Goal: Transaction & Acquisition: Purchase product/service

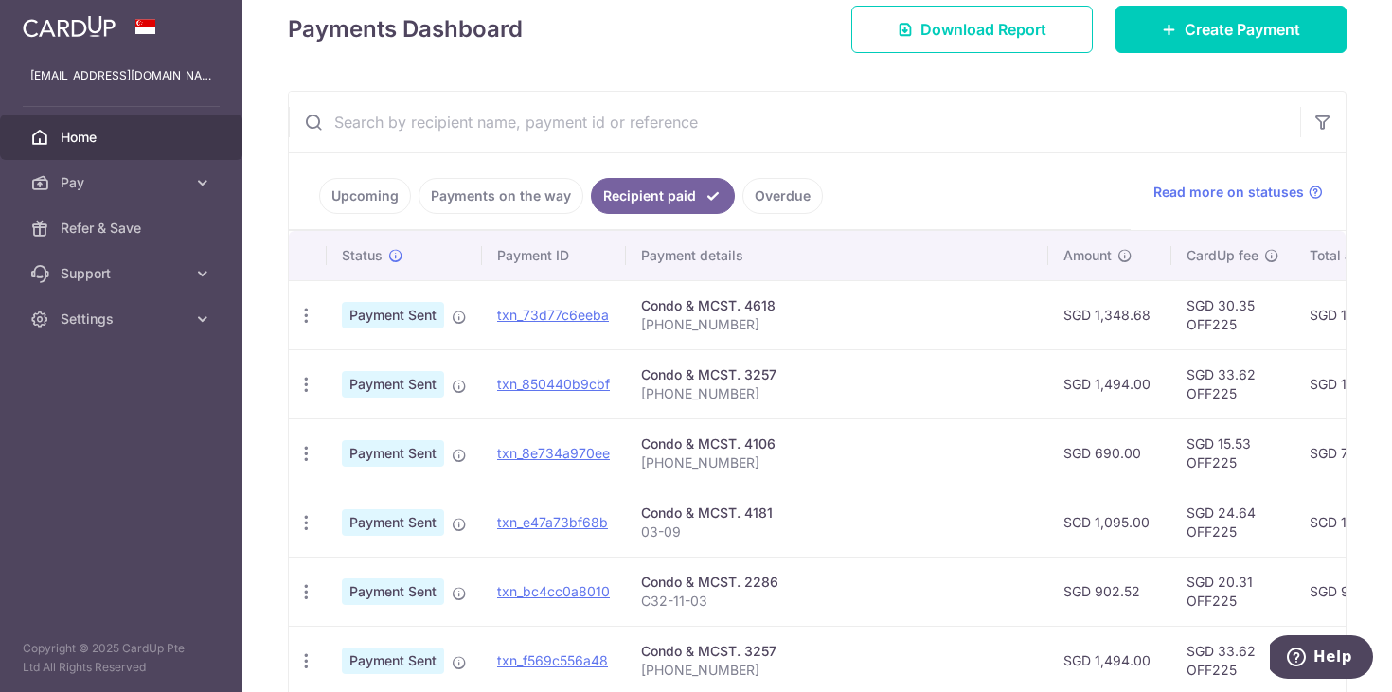
scroll to position [153, 0]
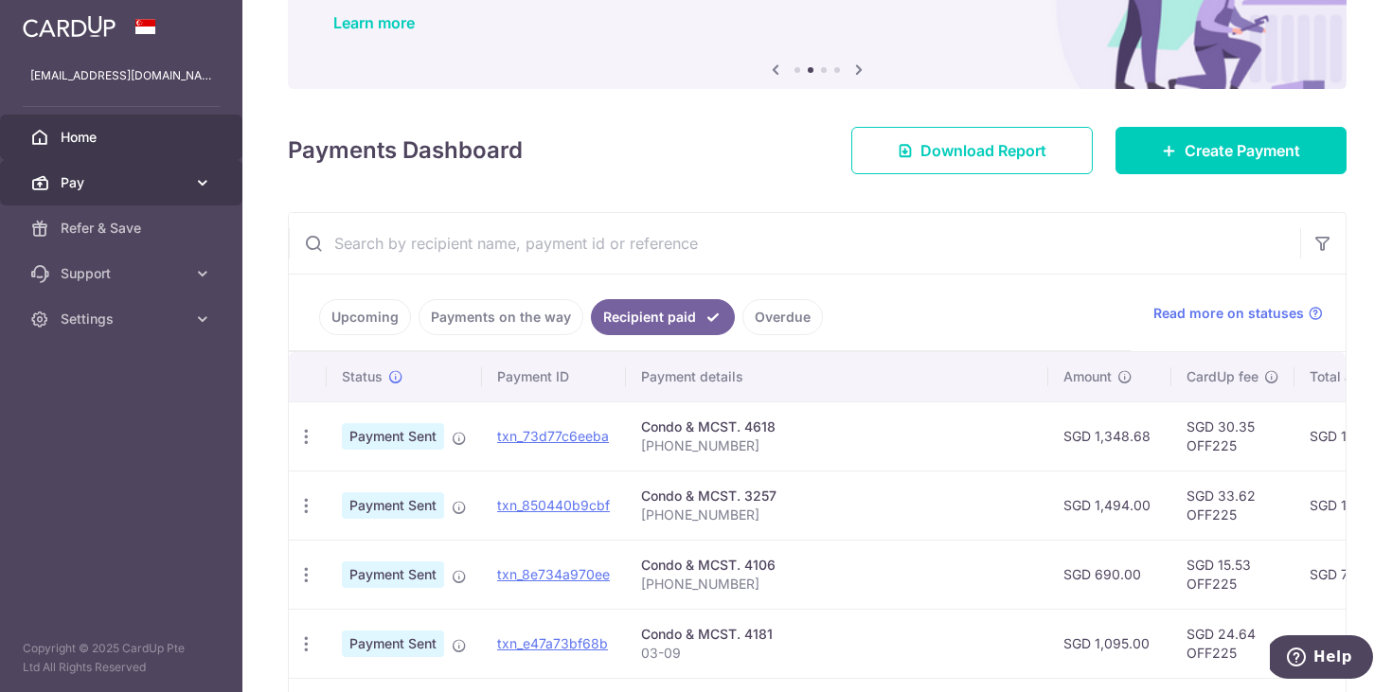
click at [204, 192] on link "Pay" at bounding box center [121, 182] width 242 height 45
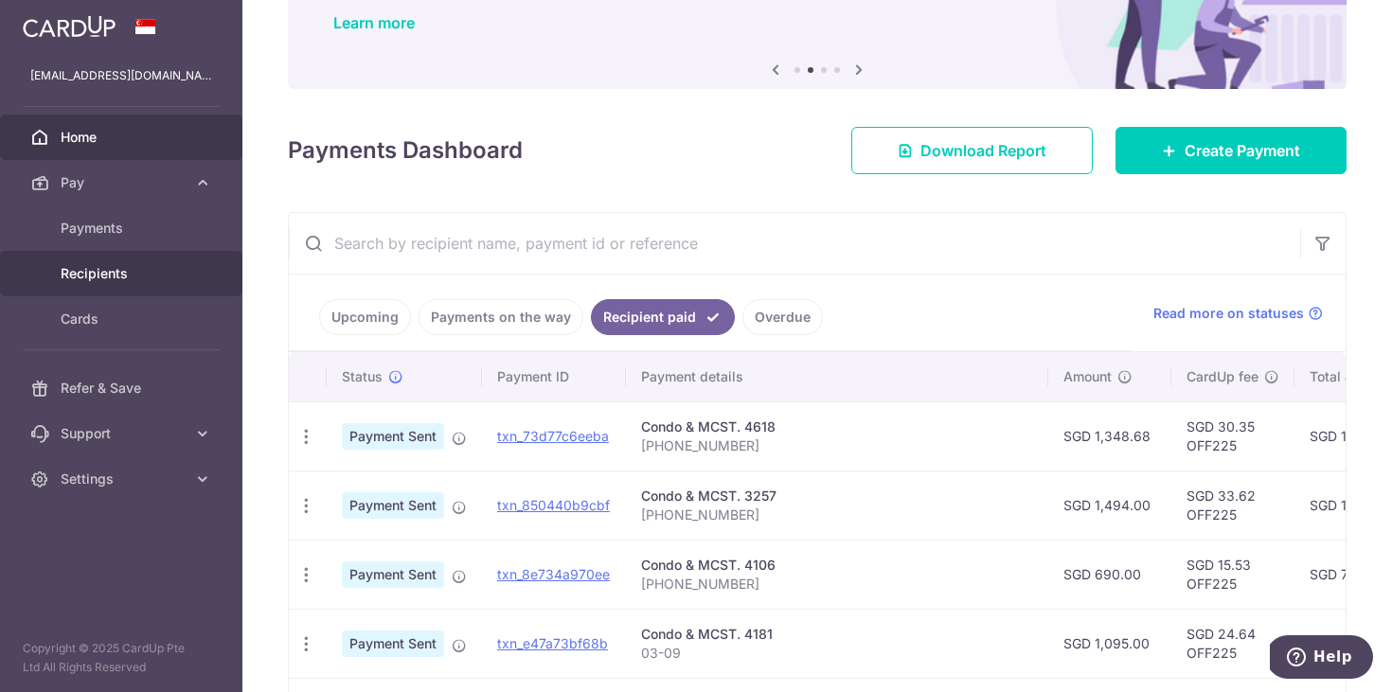
click at [122, 274] on span "Recipients" at bounding box center [123, 273] width 125 height 19
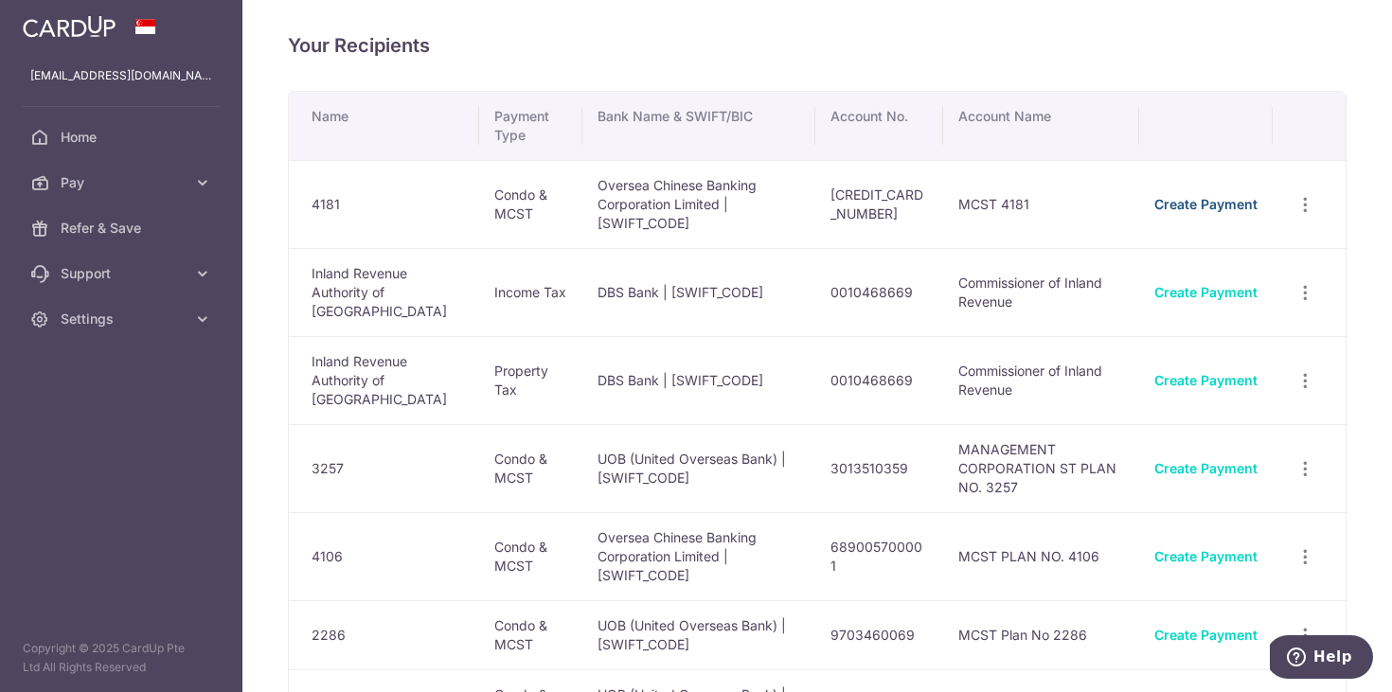
click at [1196, 196] on link "Create Payment" at bounding box center [1205, 204] width 103 height 16
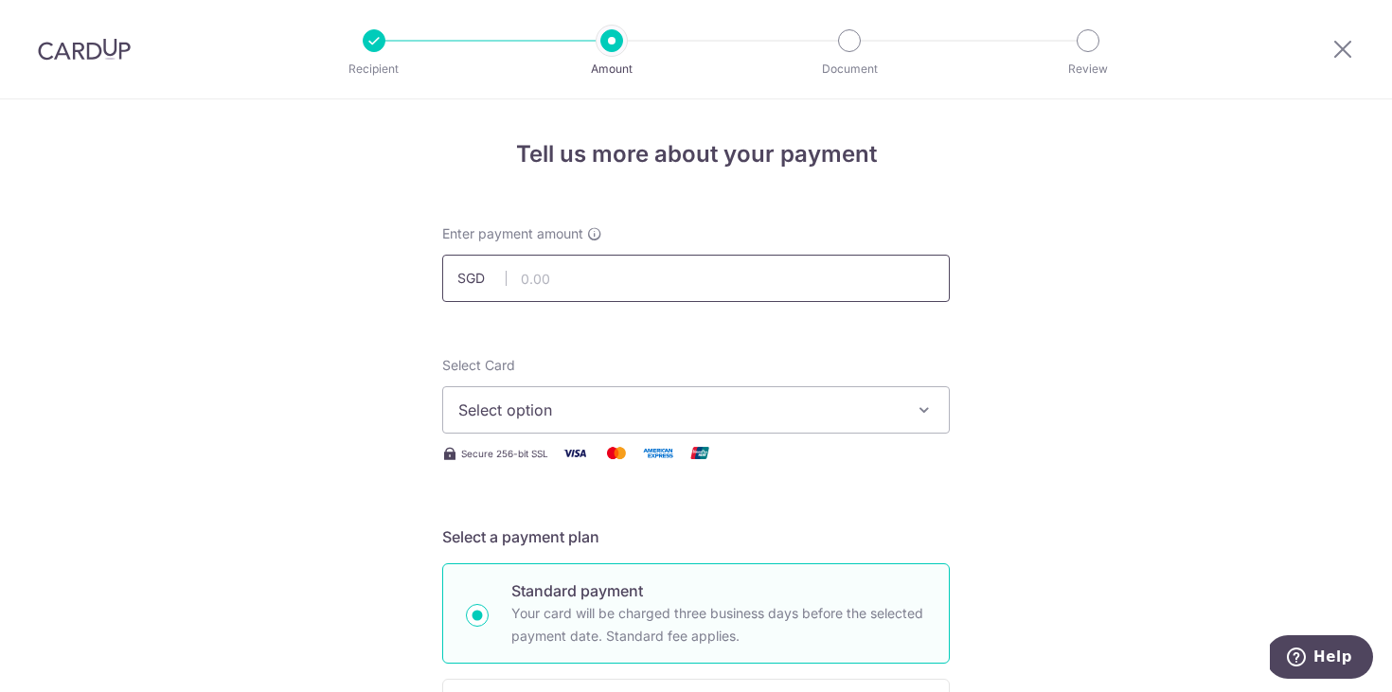
click at [688, 285] on input "text" at bounding box center [695, 278] width 507 height 47
type input "1,095.00"
click at [652, 417] on span "Select option" at bounding box center [678, 410] width 441 height 23
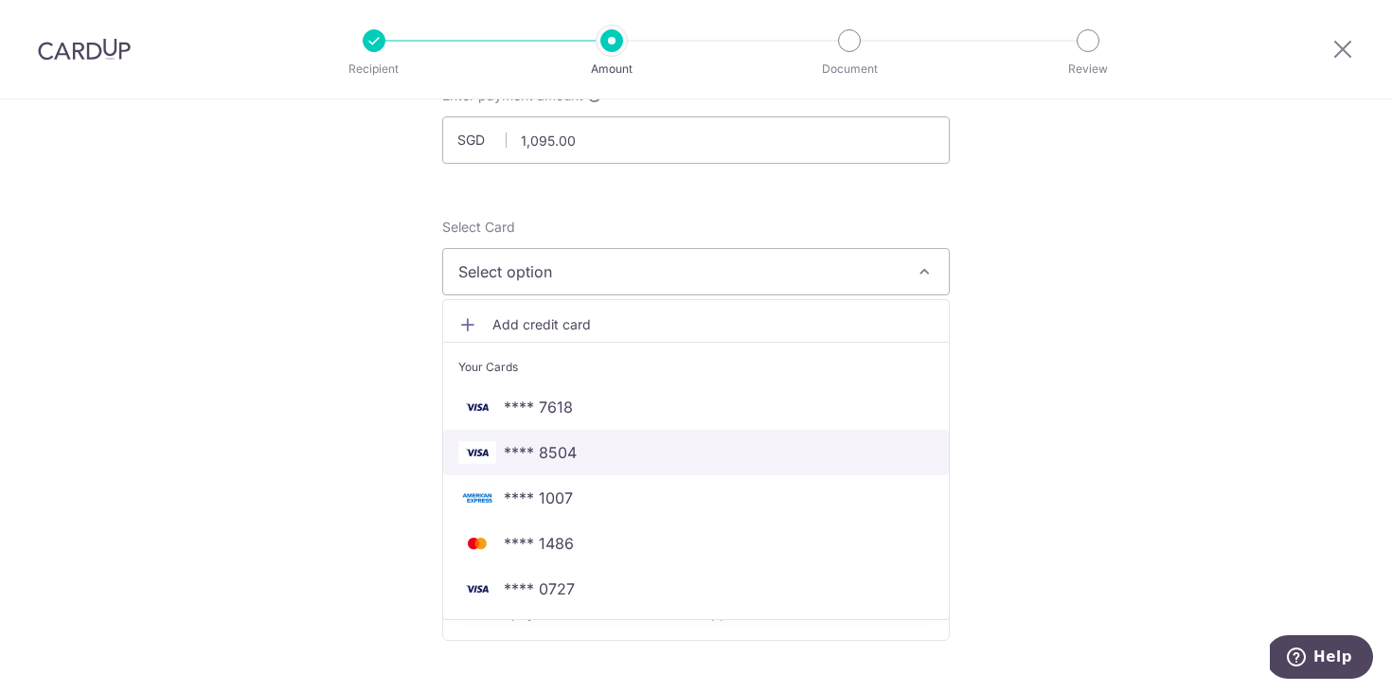
scroll to position [139, 0]
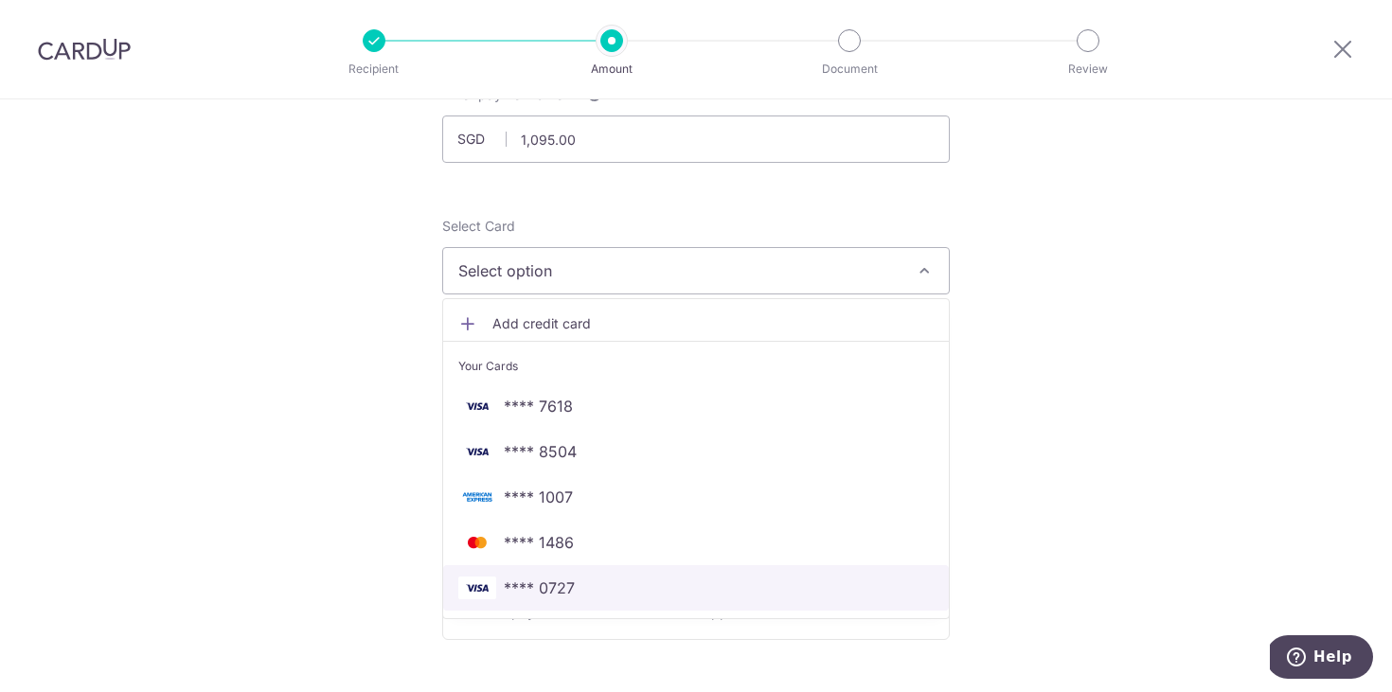
click at [562, 590] on span "**** 0727" at bounding box center [539, 588] width 71 height 23
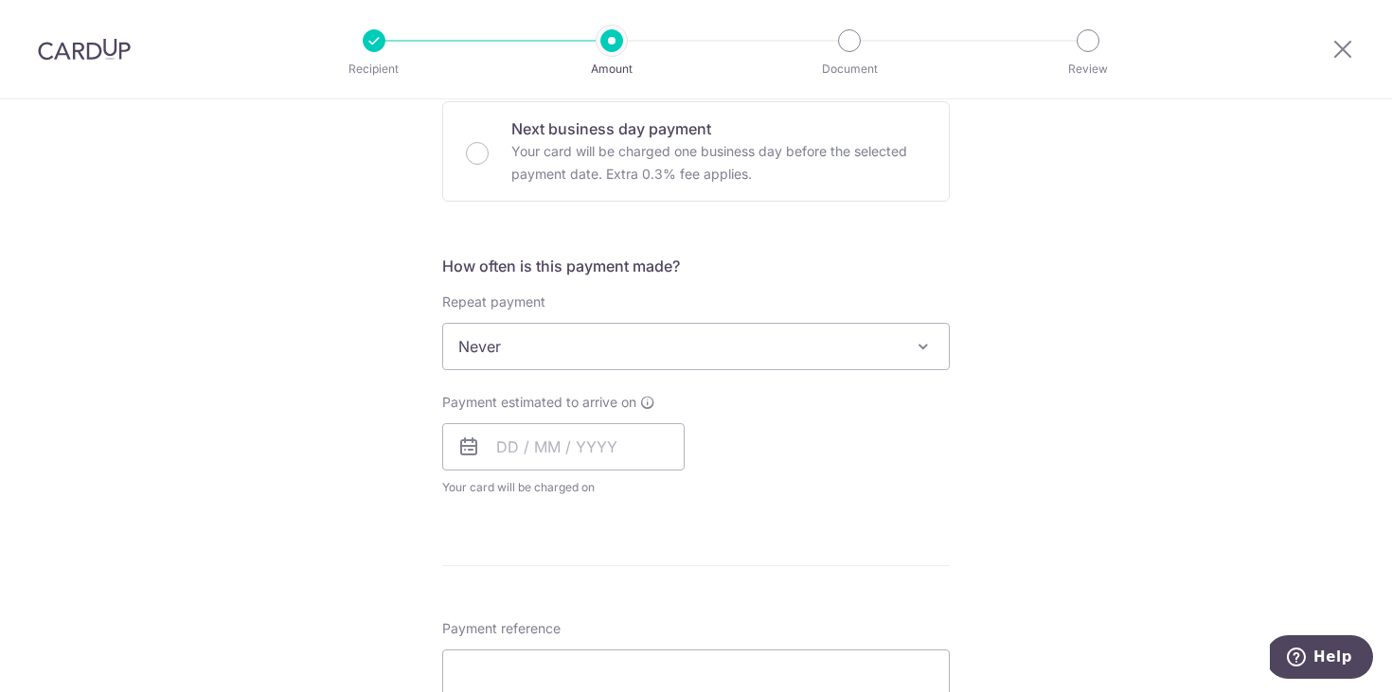
scroll to position [609, 0]
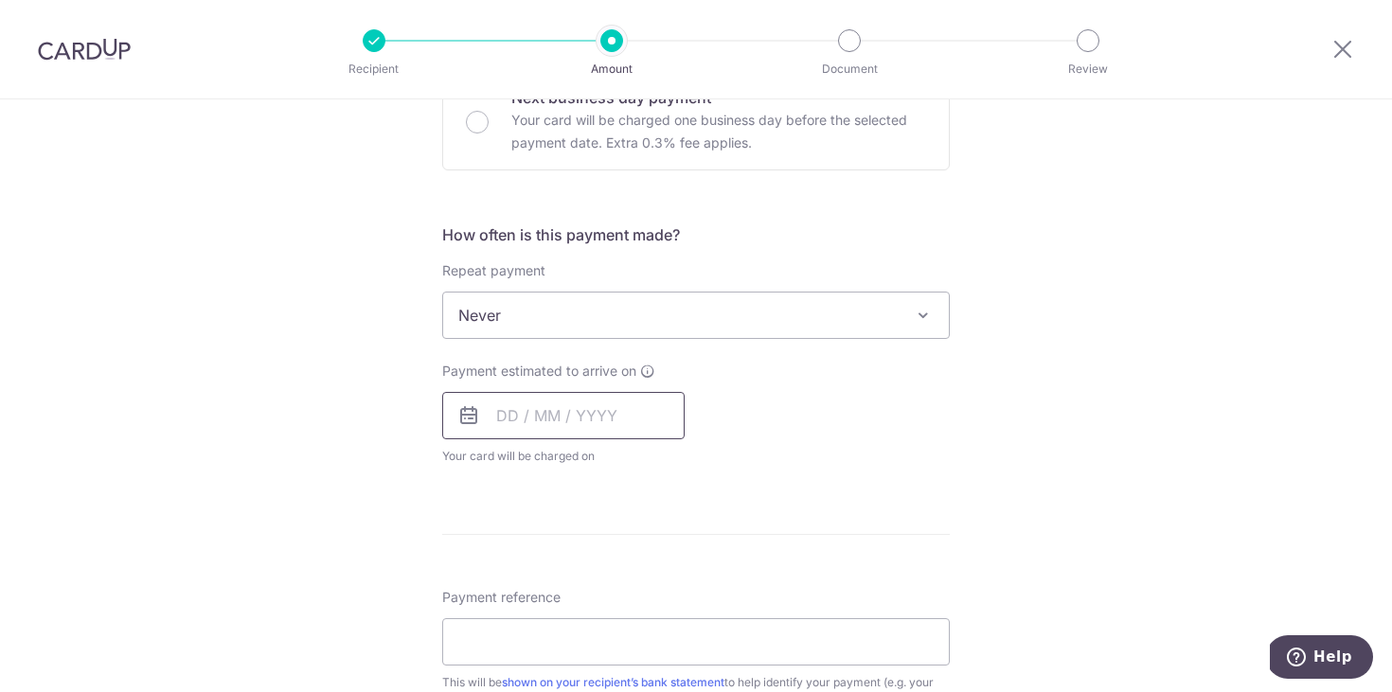
click at [524, 410] on input "text" at bounding box center [563, 415] width 242 height 47
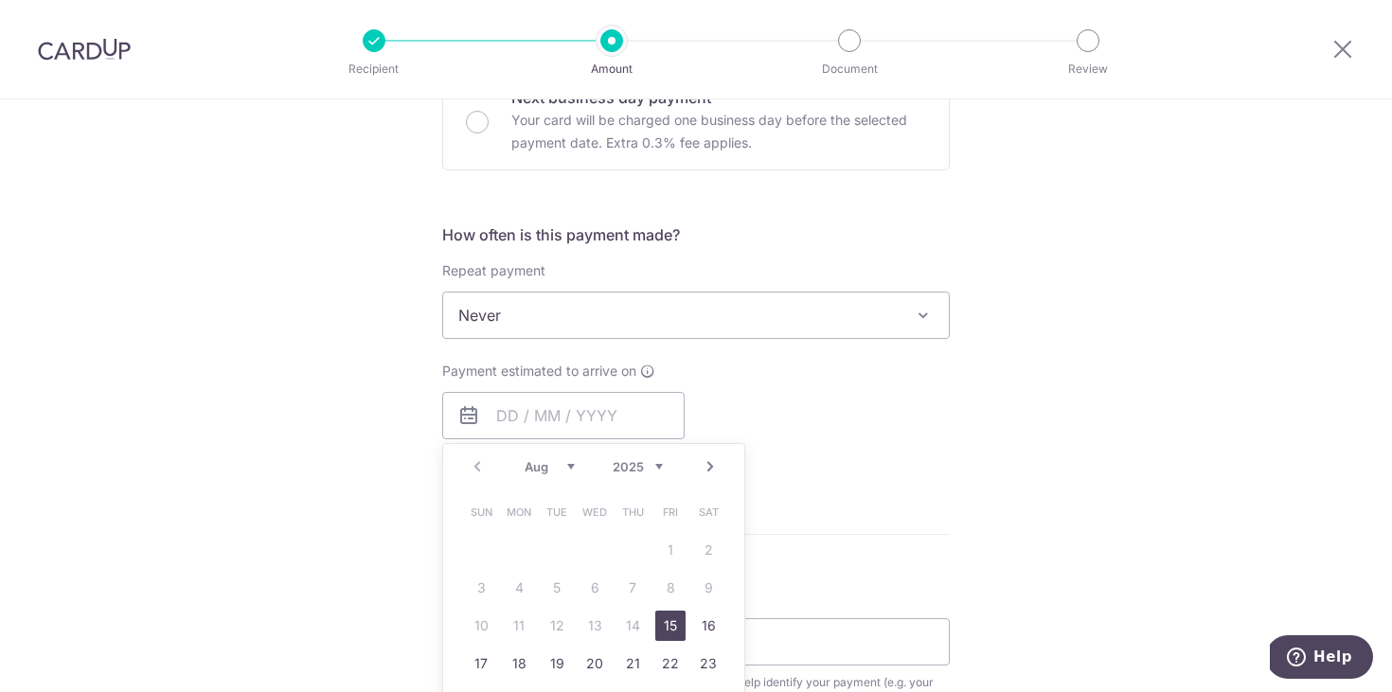
click at [665, 612] on link "15" at bounding box center [670, 626] width 30 height 30
type input "[DATE]"
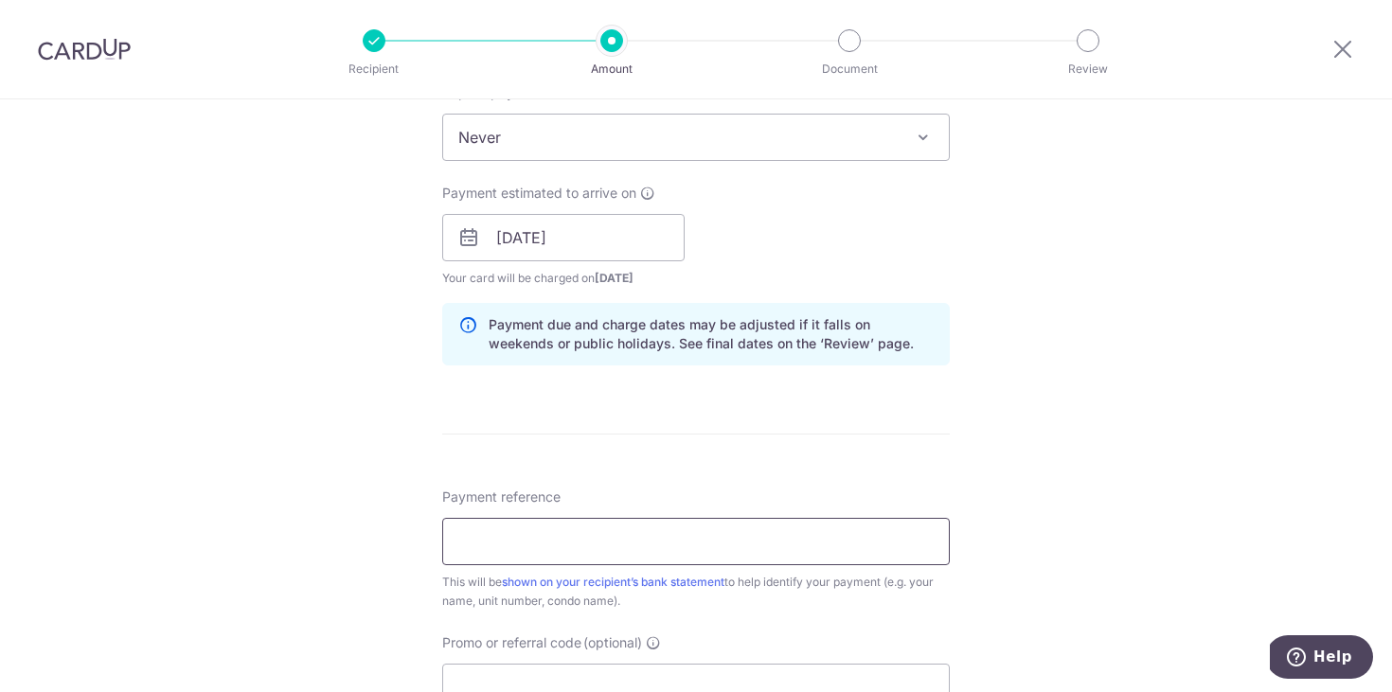
scroll to position [829, 0]
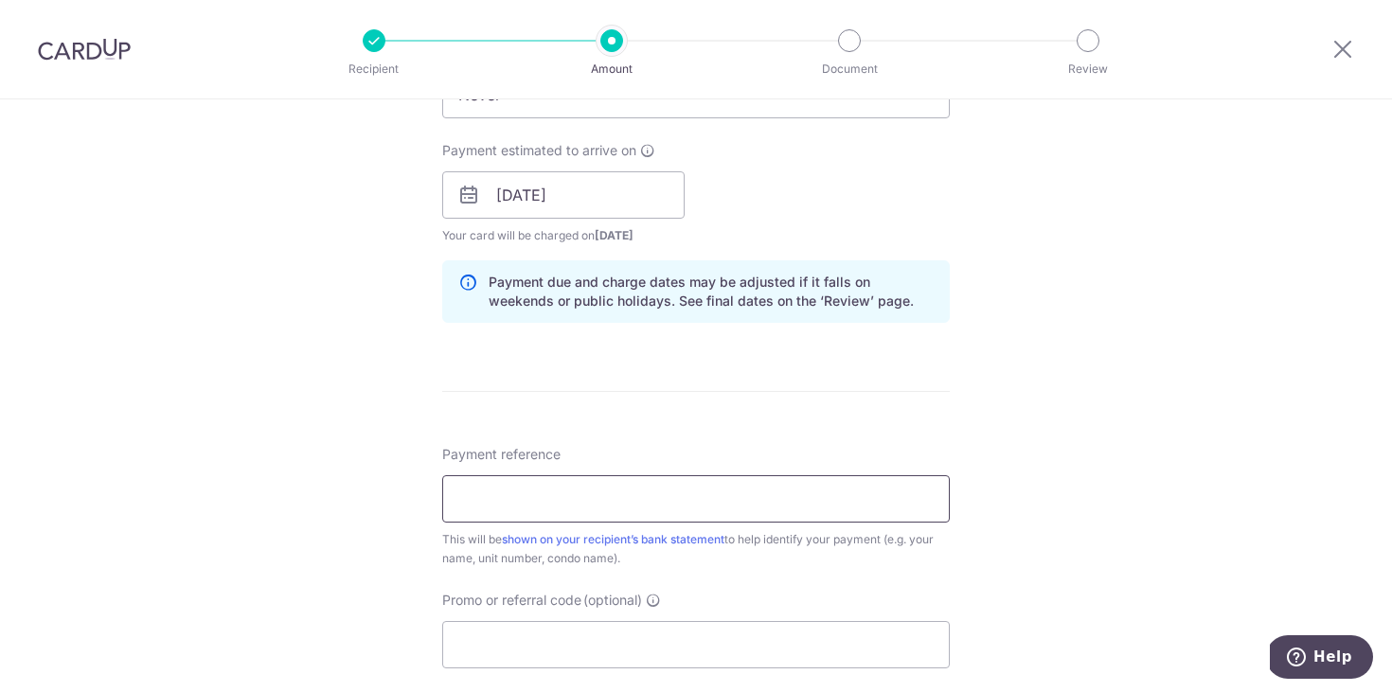
click at [629, 497] on input "Payment reference" at bounding box center [695, 498] width 507 height 47
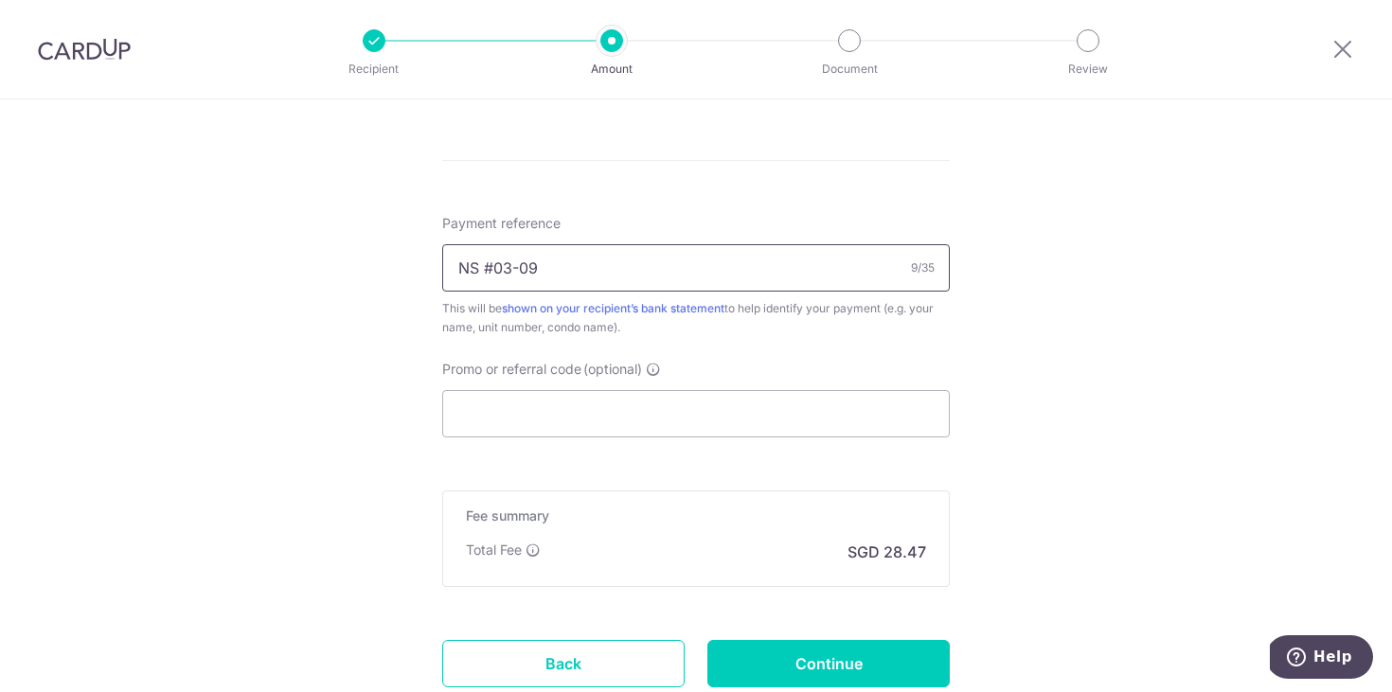
scroll to position [1073, 0]
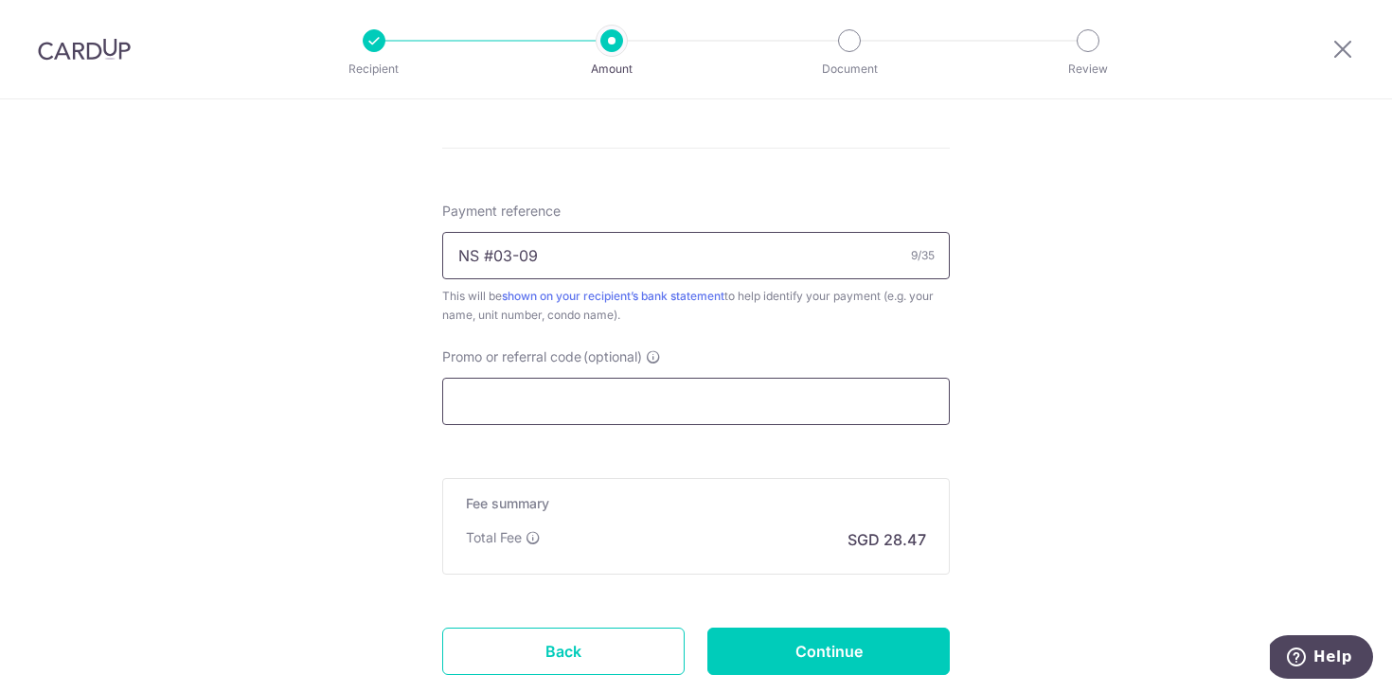
type input "NS #03-09"
click at [635, 401] on input "Promo or referral code (optional)" at bounding box center [695, 401] width 507 height 47
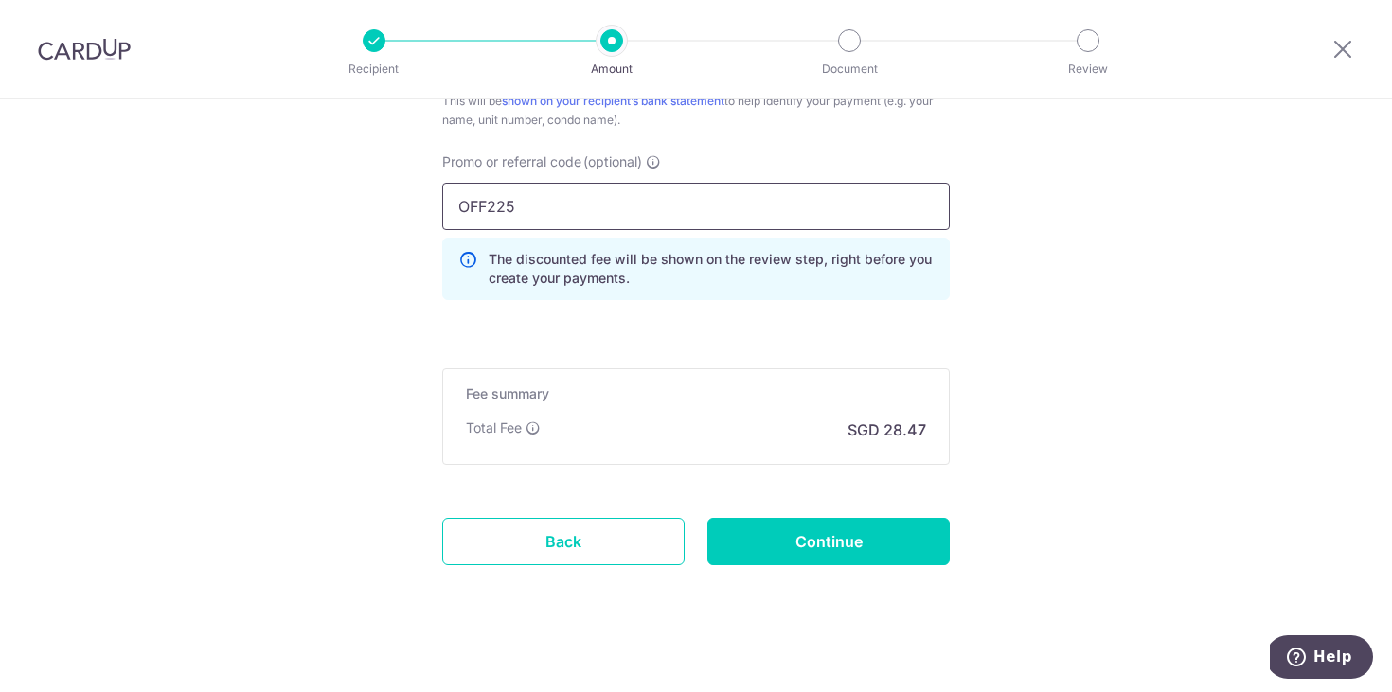
scroll to position [1283, 0]
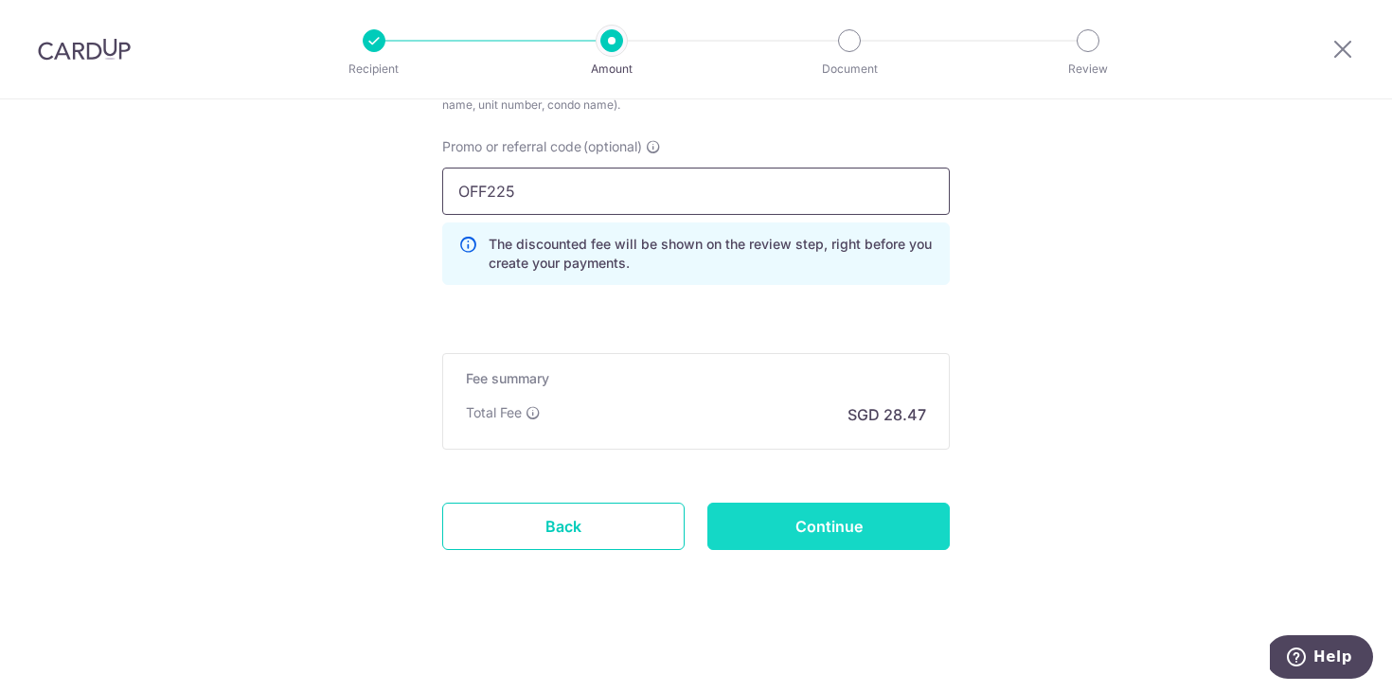
type input "OFF225"
click at [839, 522] on input "Continue" at bounding box center [828, 526] width 242 height 47
type input "Create Schedule"
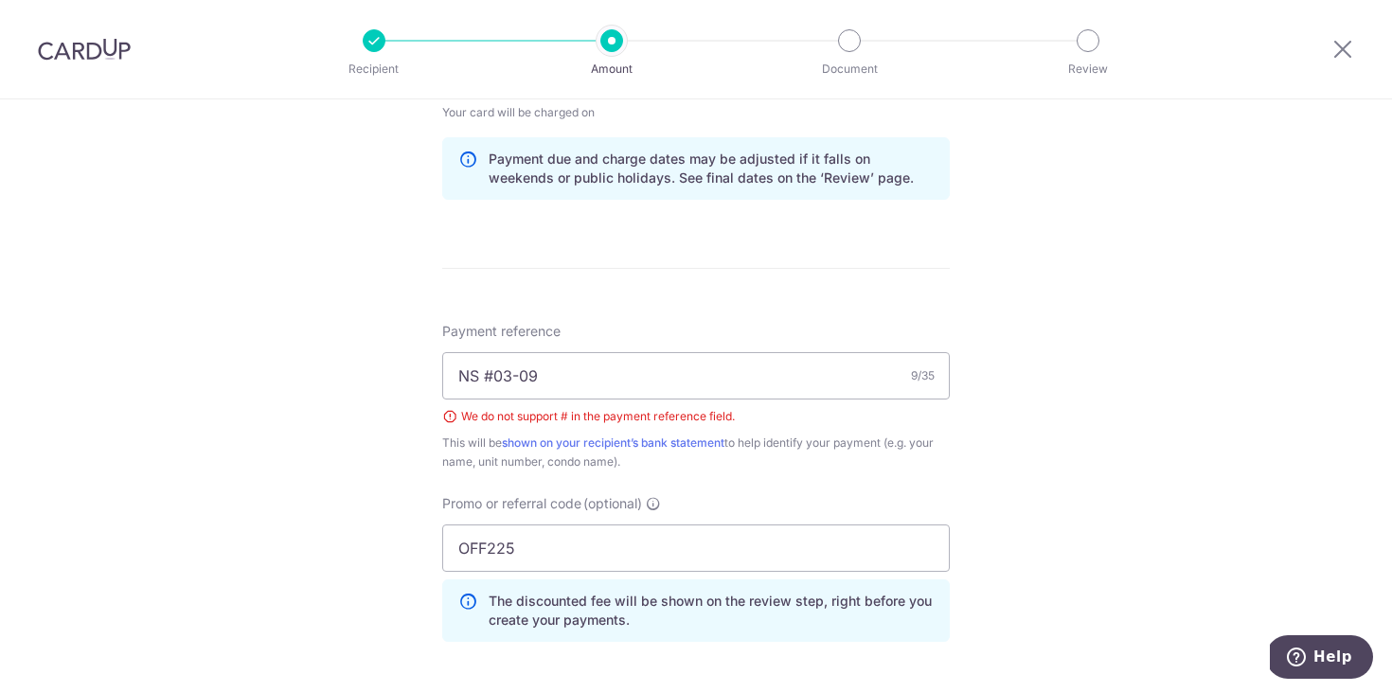
scroll to position [939, 0]
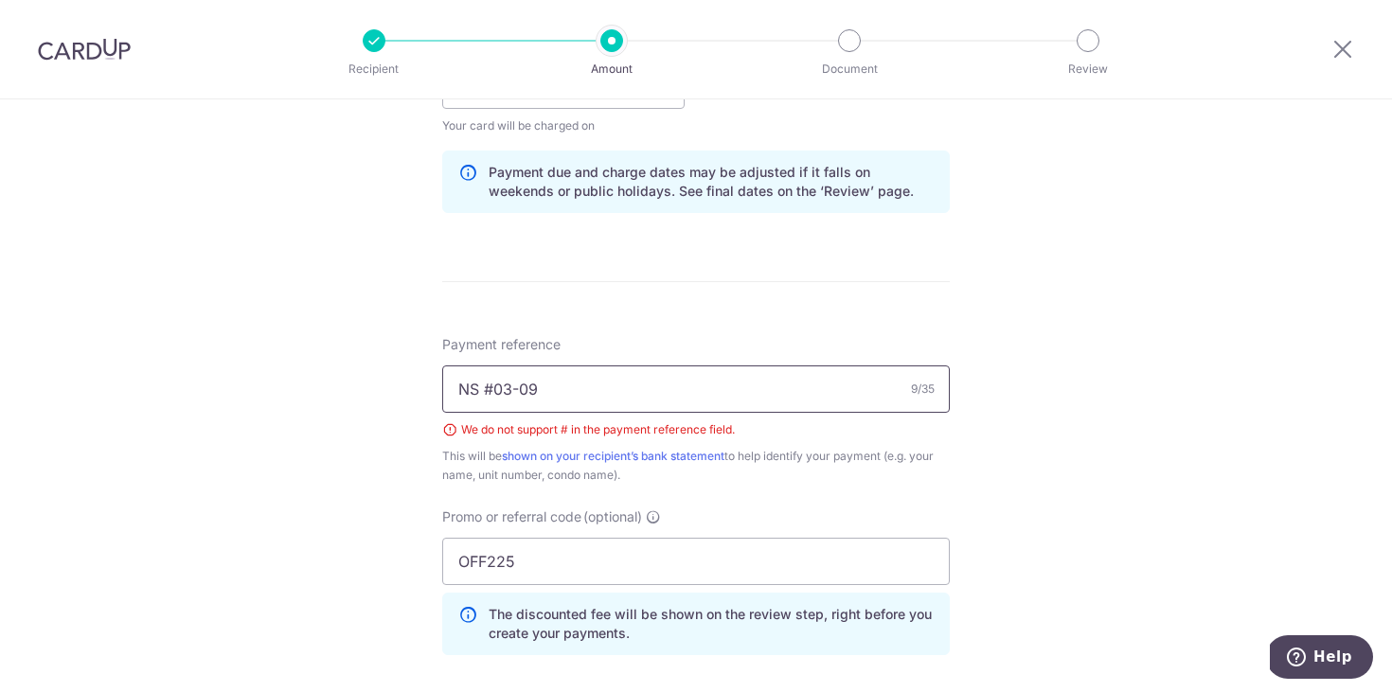
click at [492, 388] on input "NS #03-09" at bounding box center [695, 388] width 507 height 47
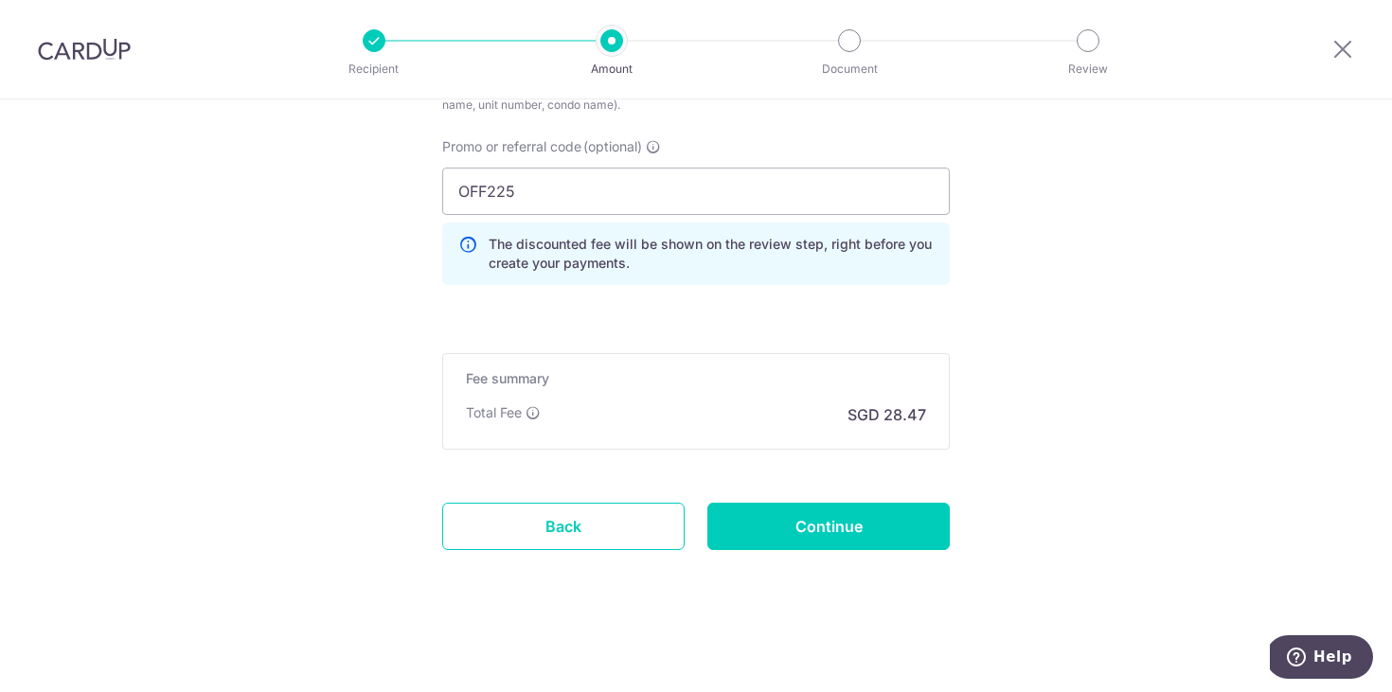
scroll to position [1309, 0]
type input "NS 03-09"
click at [837, 542] on input "Continue" at bounding box center [828, 526] width 242 height 47
type input "Create Schedule"
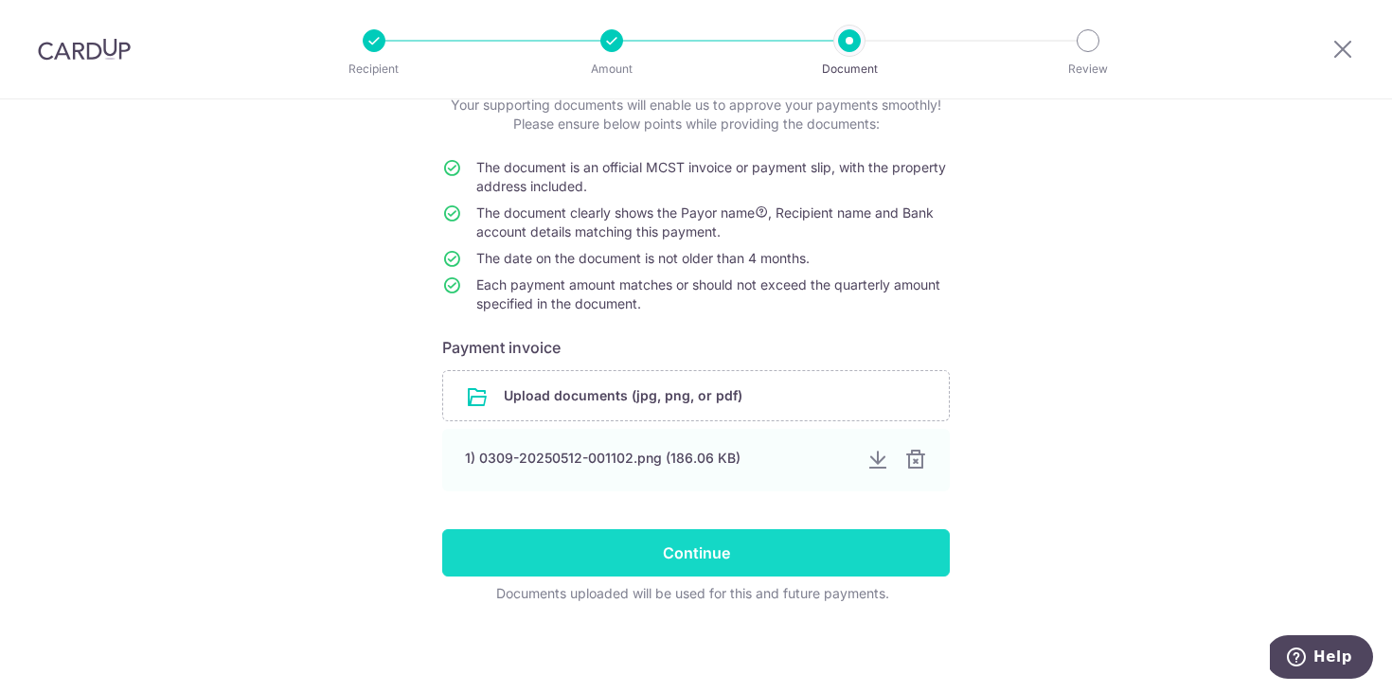
scroll to position [129, 0]
click at [673, 557] on input "Continue" at bounding box center [695, 552] width 507 height 47
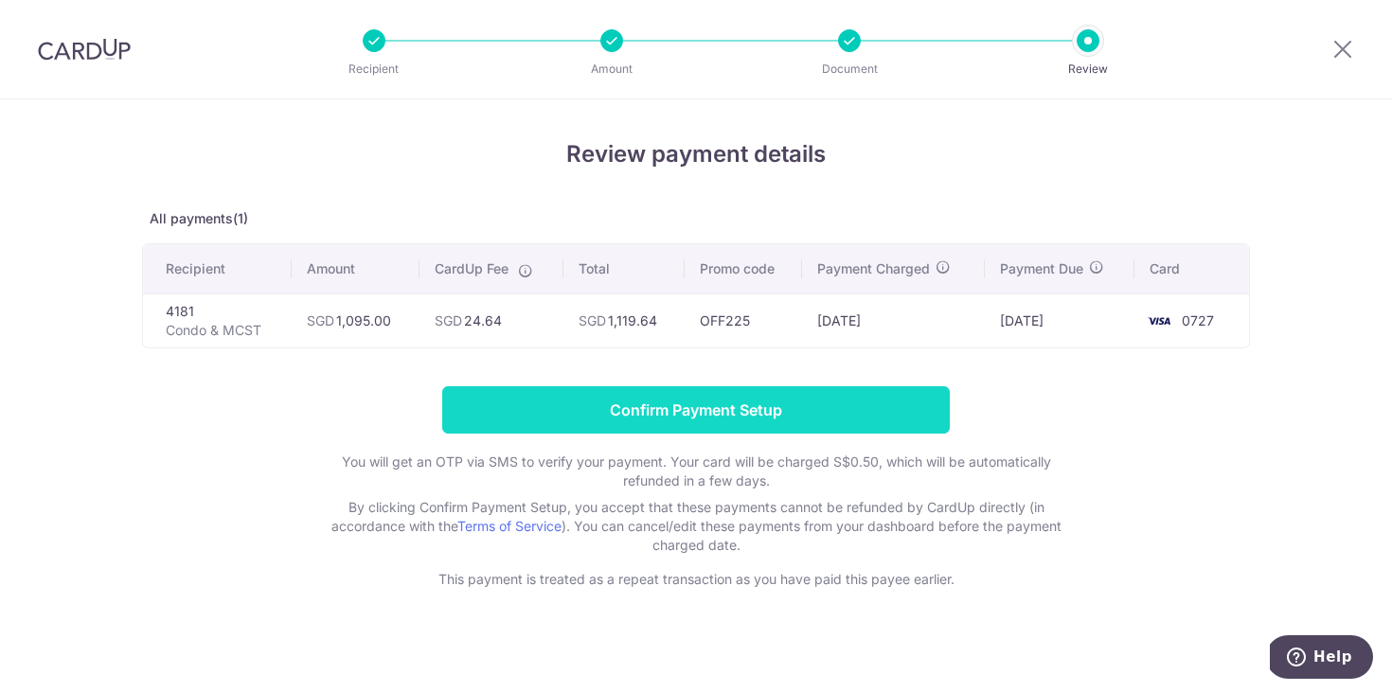
click at [687, 411] on input "Confirm Payment Setup" at bounding box center [695, 409] width 507 height 47
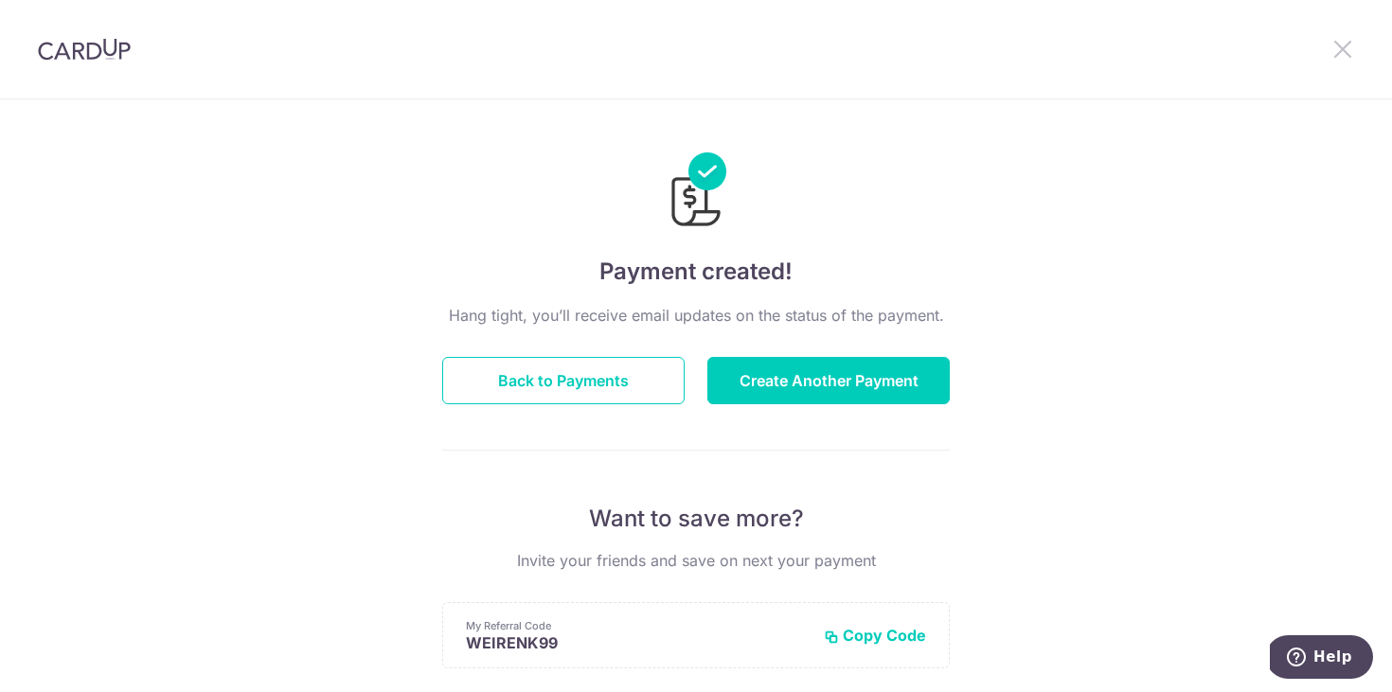
click at [1347, 44] on icon at bounding box center [1342, 49] width 23 height 24
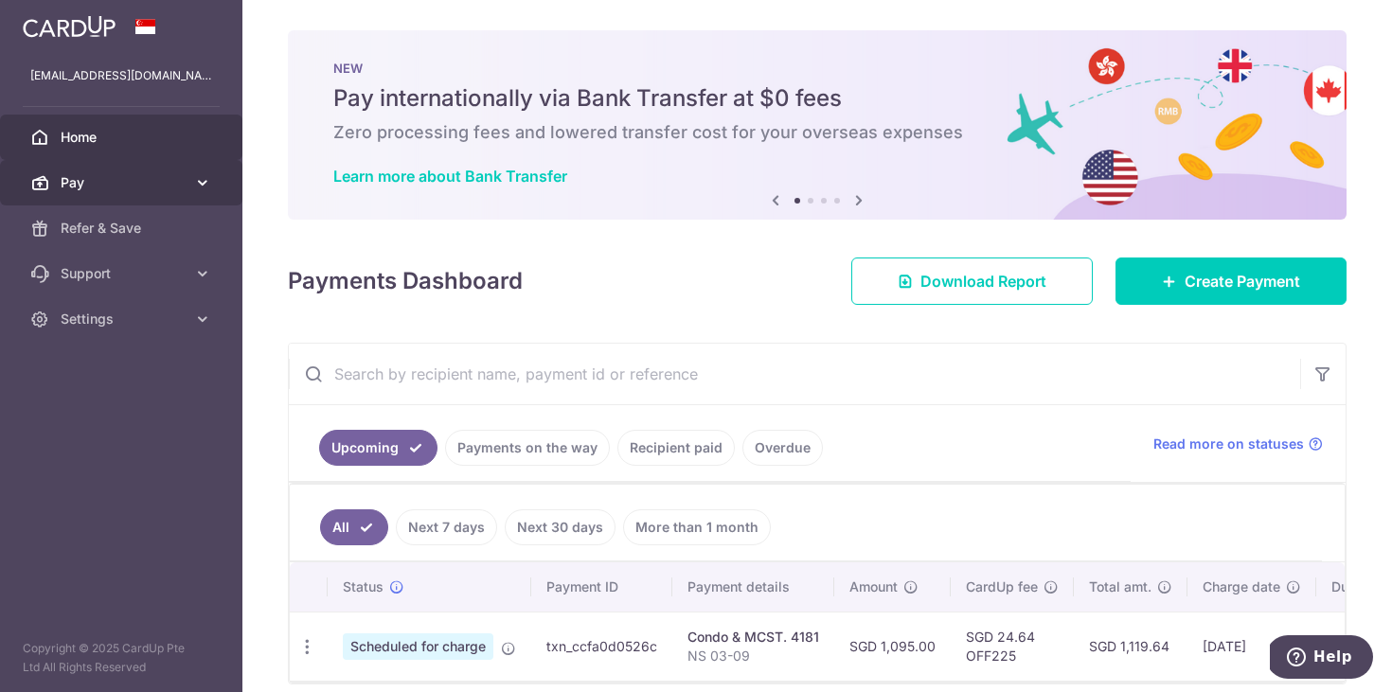
click at [133, 186] on span "Pay" at bounding box center [123, 182] width 125 height 19
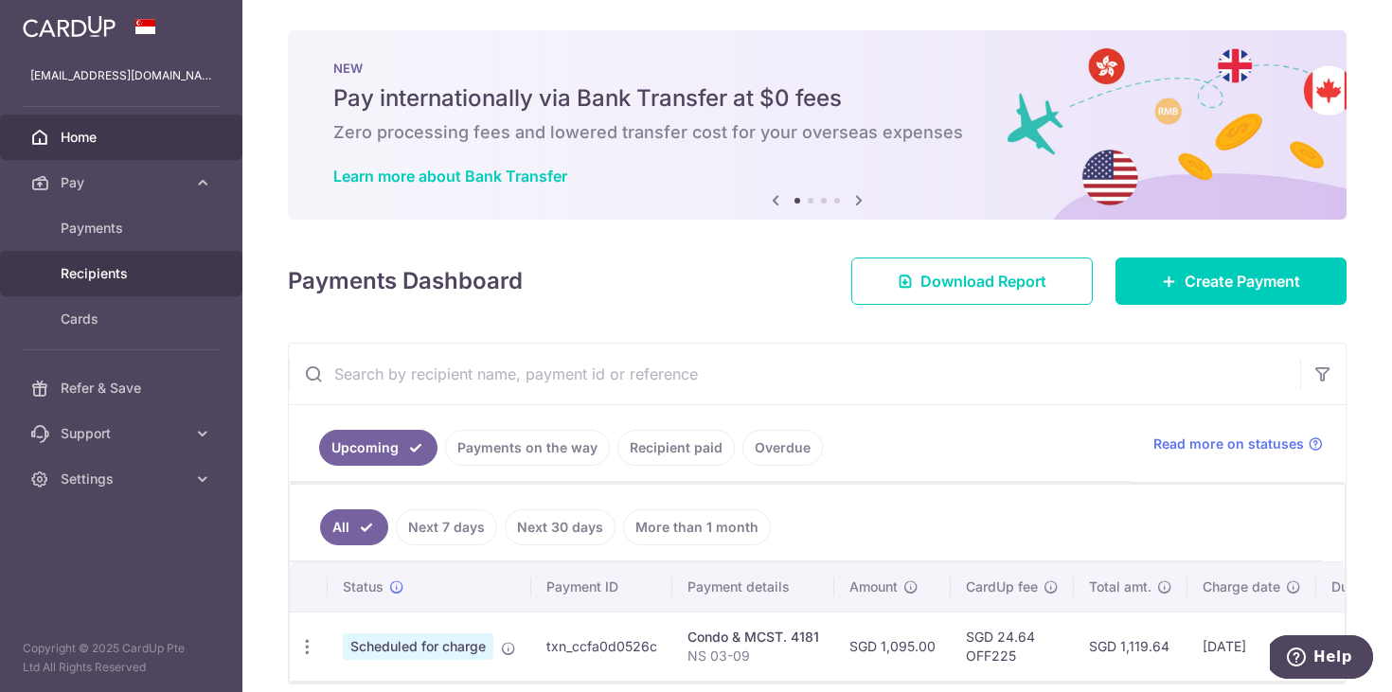
click at [107, 279] on span "Recipients" at bounding box center [123, 273] width 125 height 19
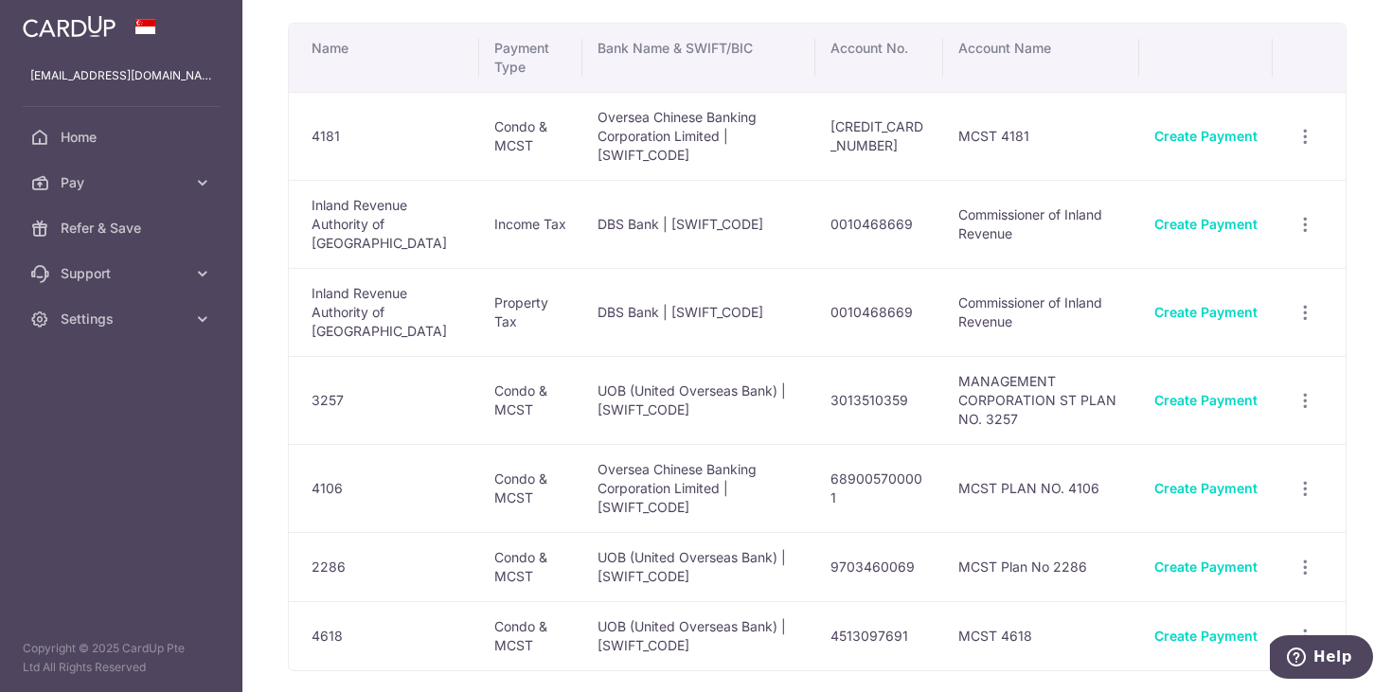
scroll to position [77, 0]
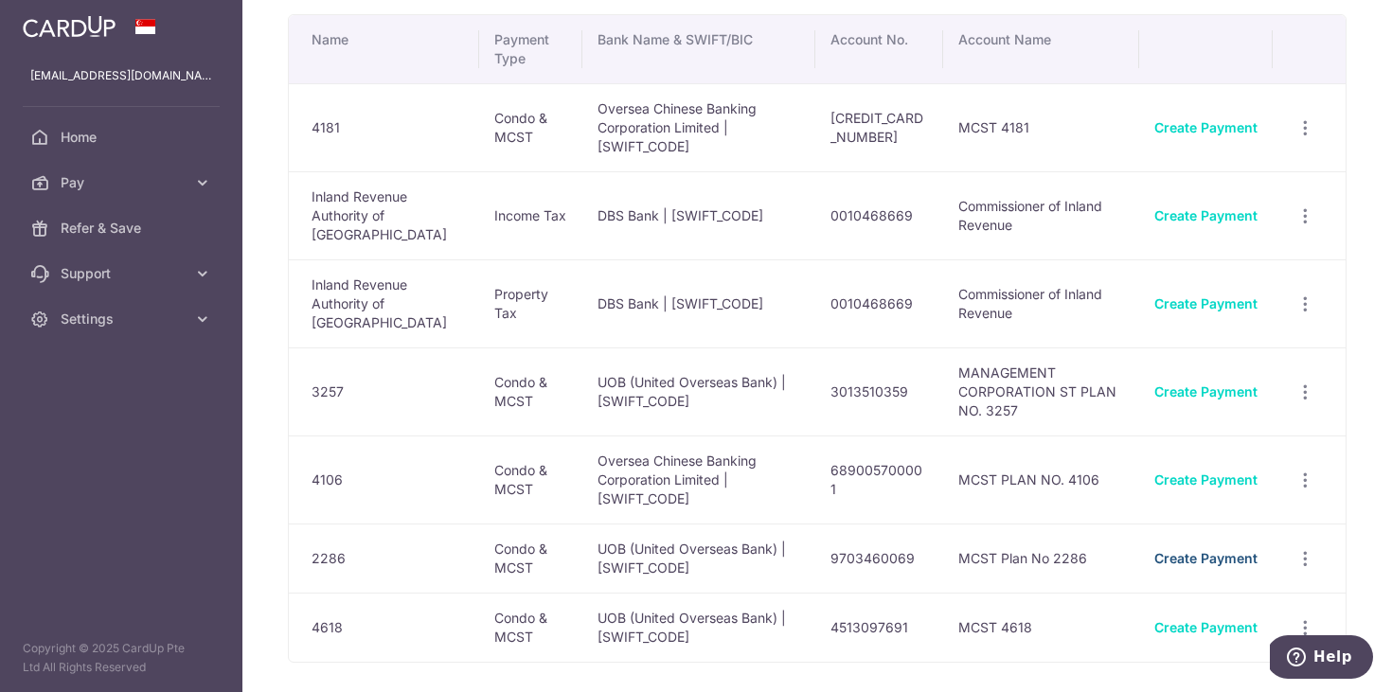
click at [1182, 550] on link "Create Payment" at bounding box center [1205, 558] width 103 height 16
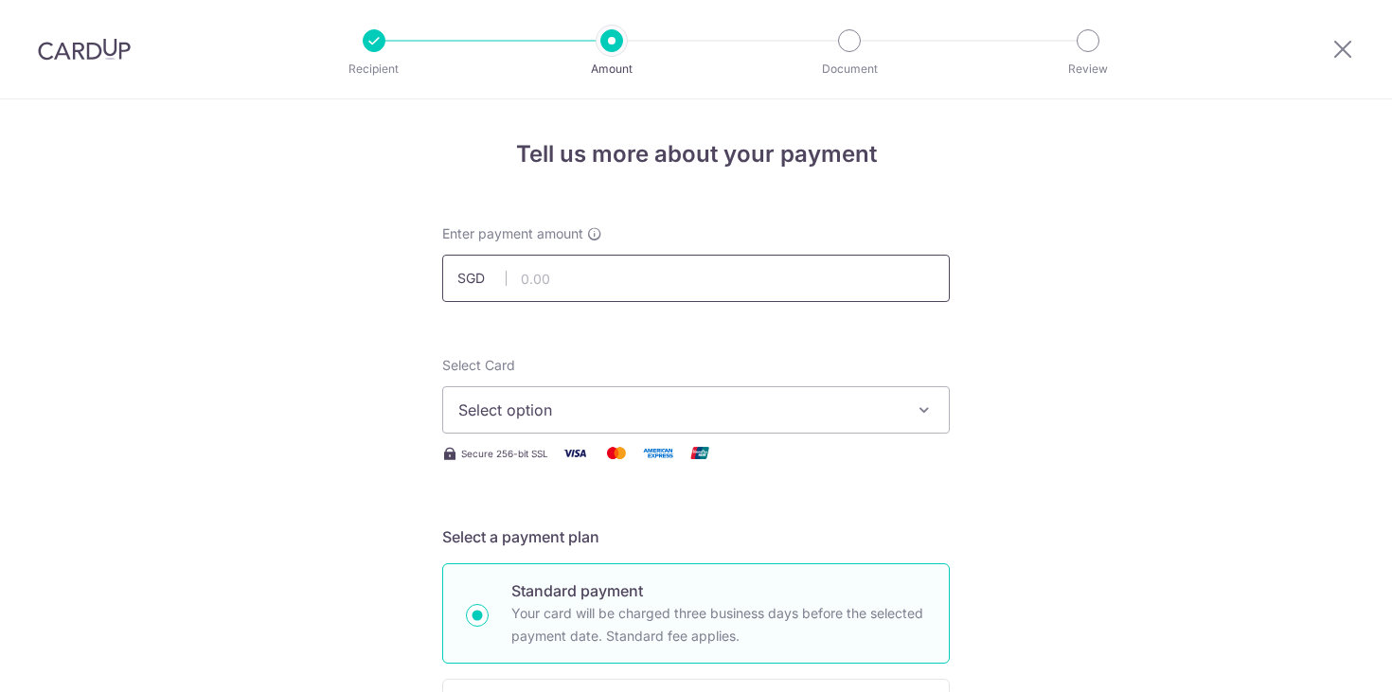
click at [769, 291] on input "text" at bounding box center [695, 278] width 507 height 47
type input "902.52"
click at [633, 408] on span "Select option" at bounding box center [678, 410] width 441 height 23
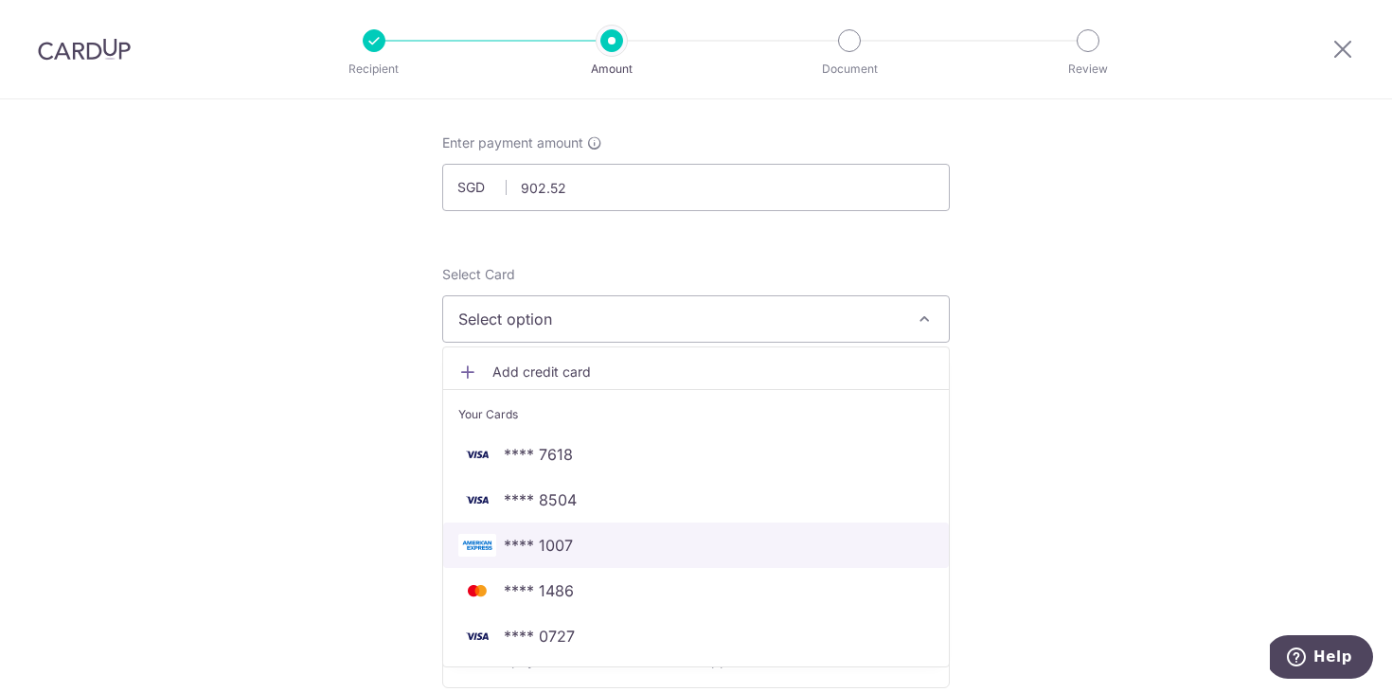
scroll to position [167, 0]
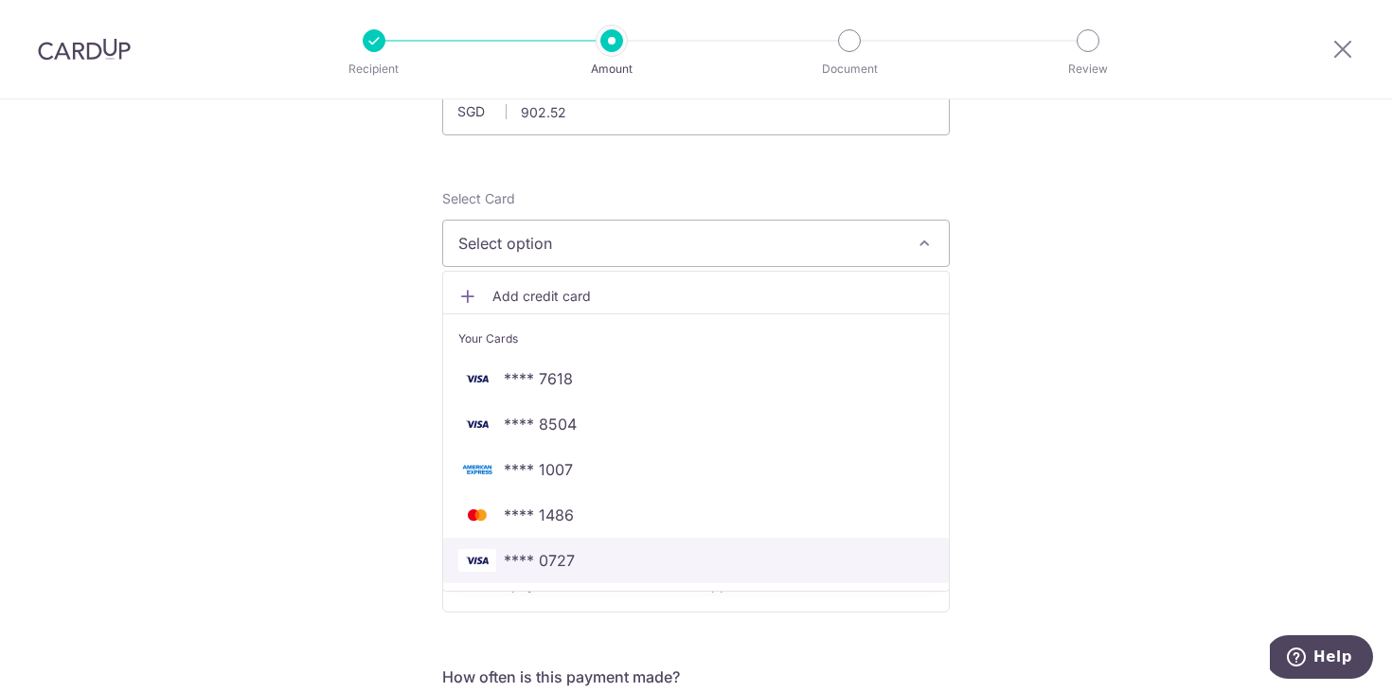
click at [581, 566] on span "**** 0727" at bounding box center [695, 560] width 475 height 23
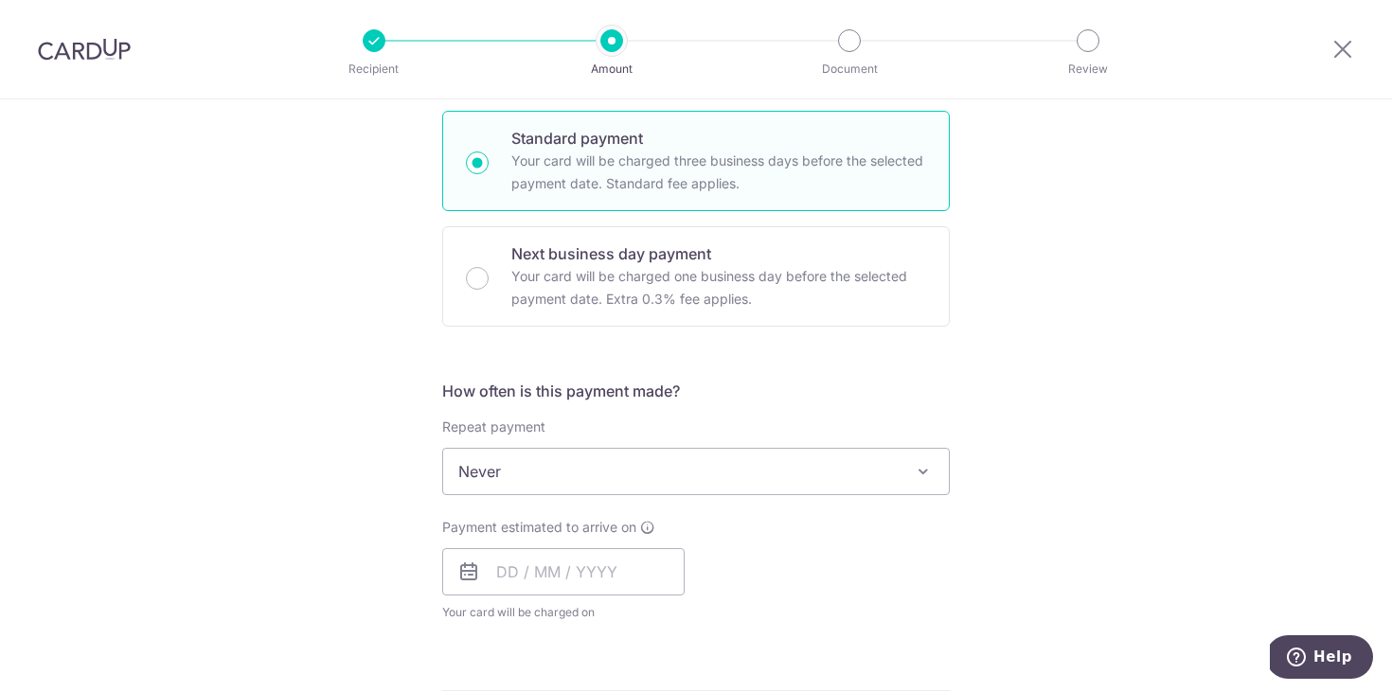
scroll to position [469, 0]
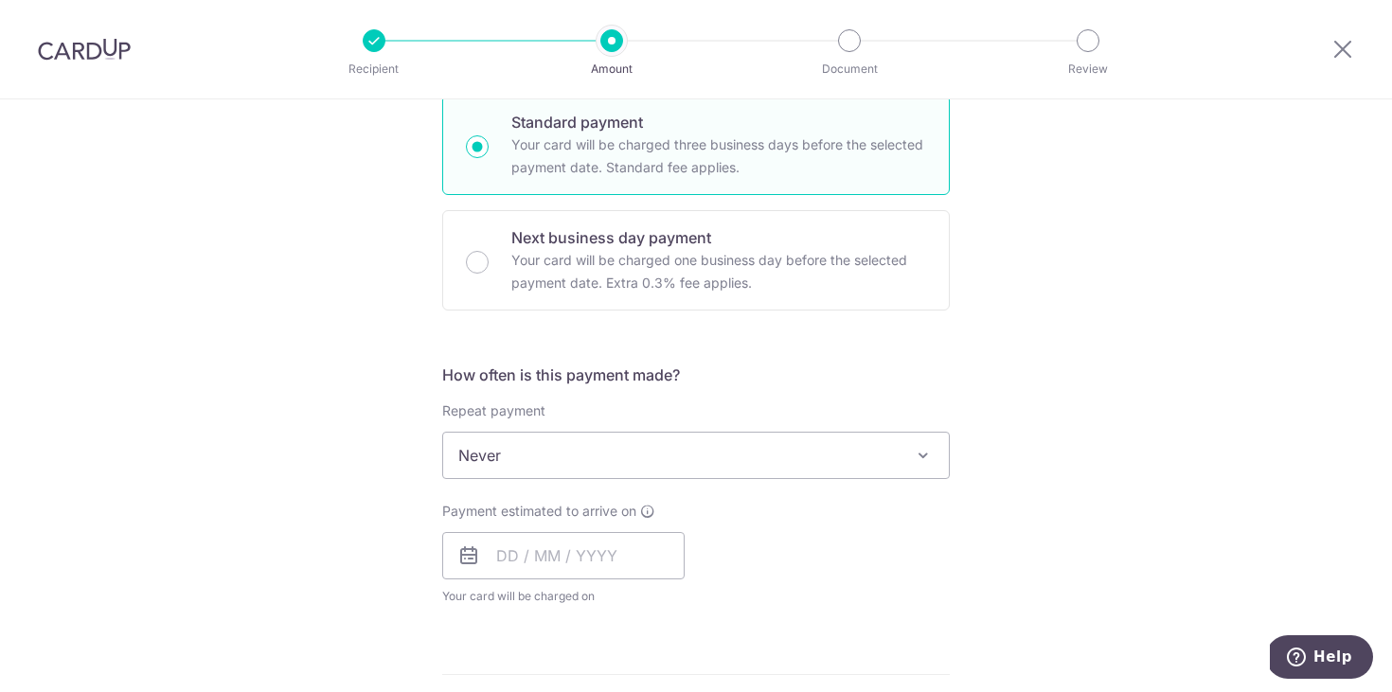
click at [581, 474] on span "Never" at bounding box center [696, 455] width 506 height 45
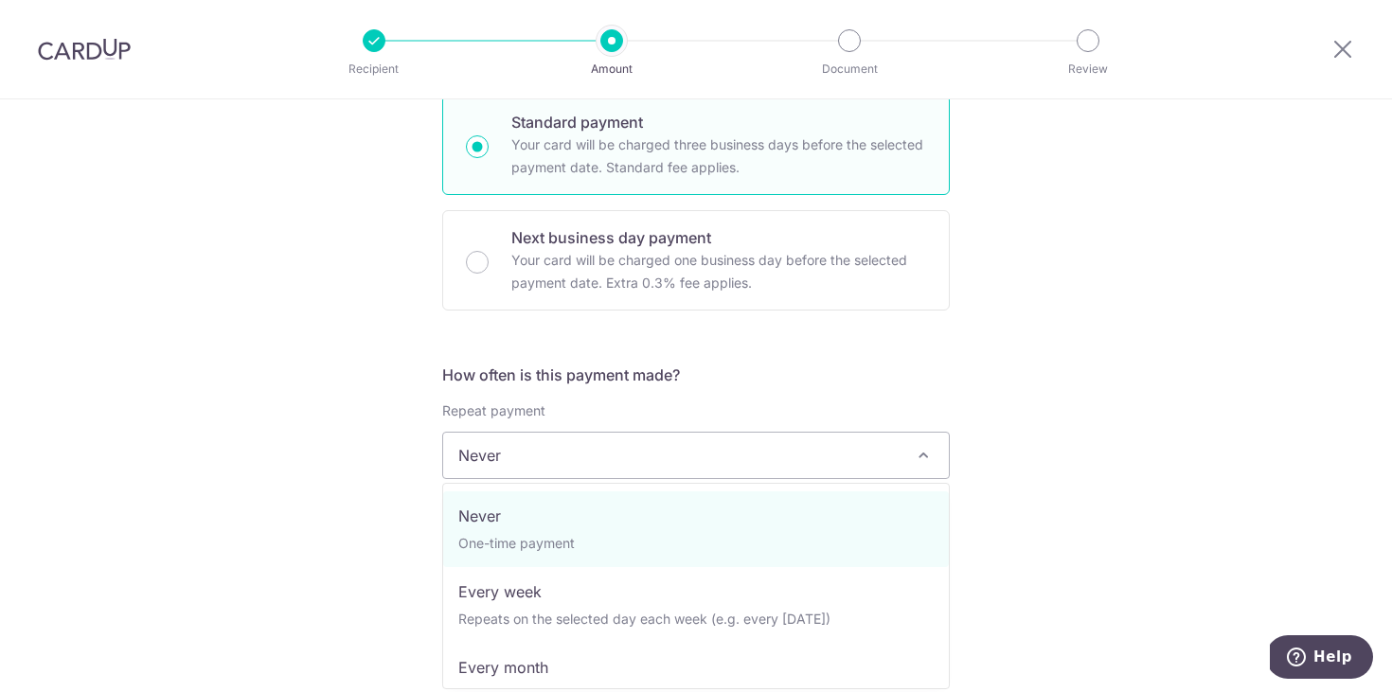
click at [371, 505] on div "Tell us more about your payment Enter payment amount SGD 902.52 902.52 Select C…" at bounding box center [696, 487] width 1392 height 1712
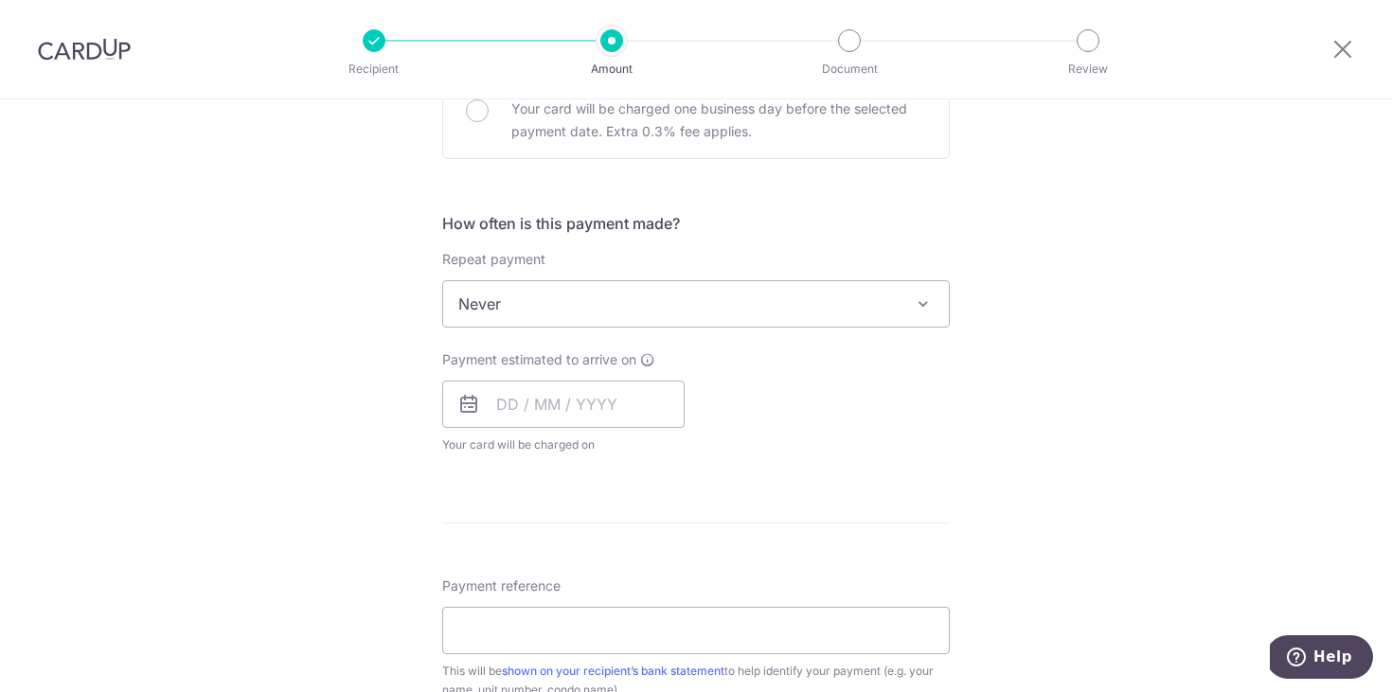
scroll to position [675, 0]
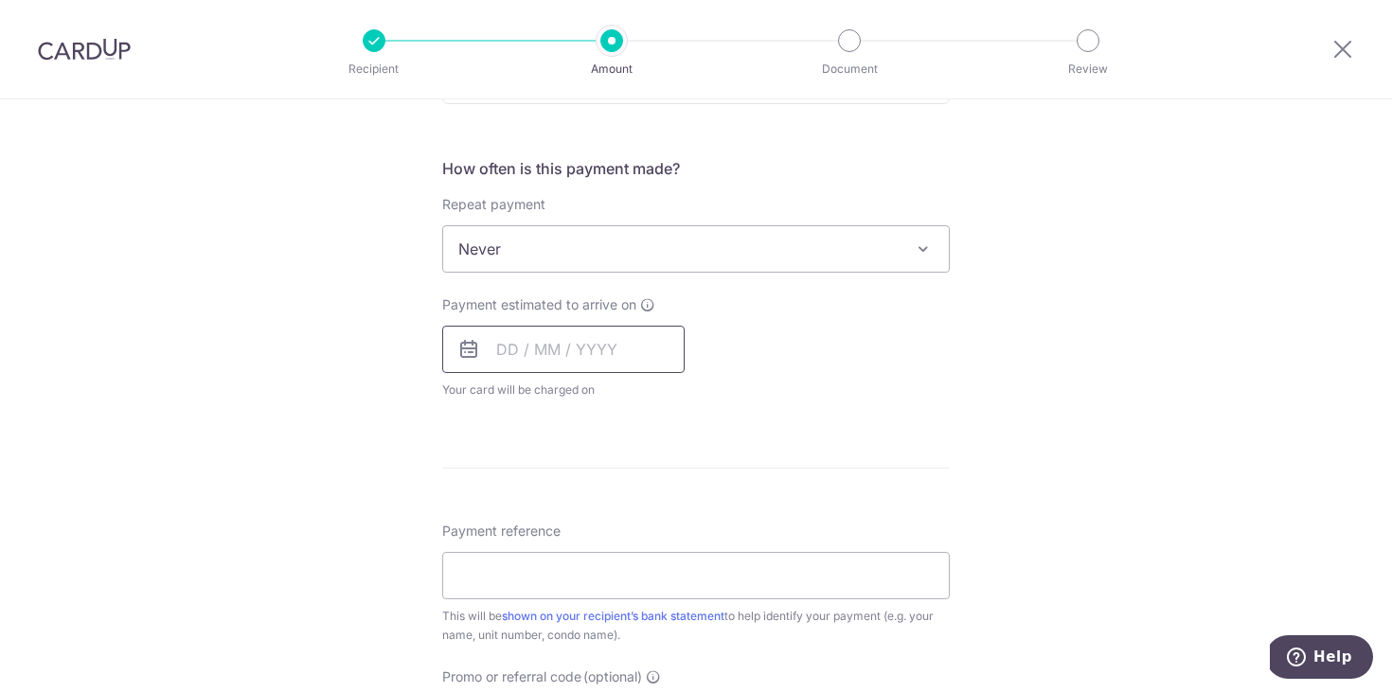
click at [549, 346] on input "text" at bounding box center [563, 349] width 242 height 47
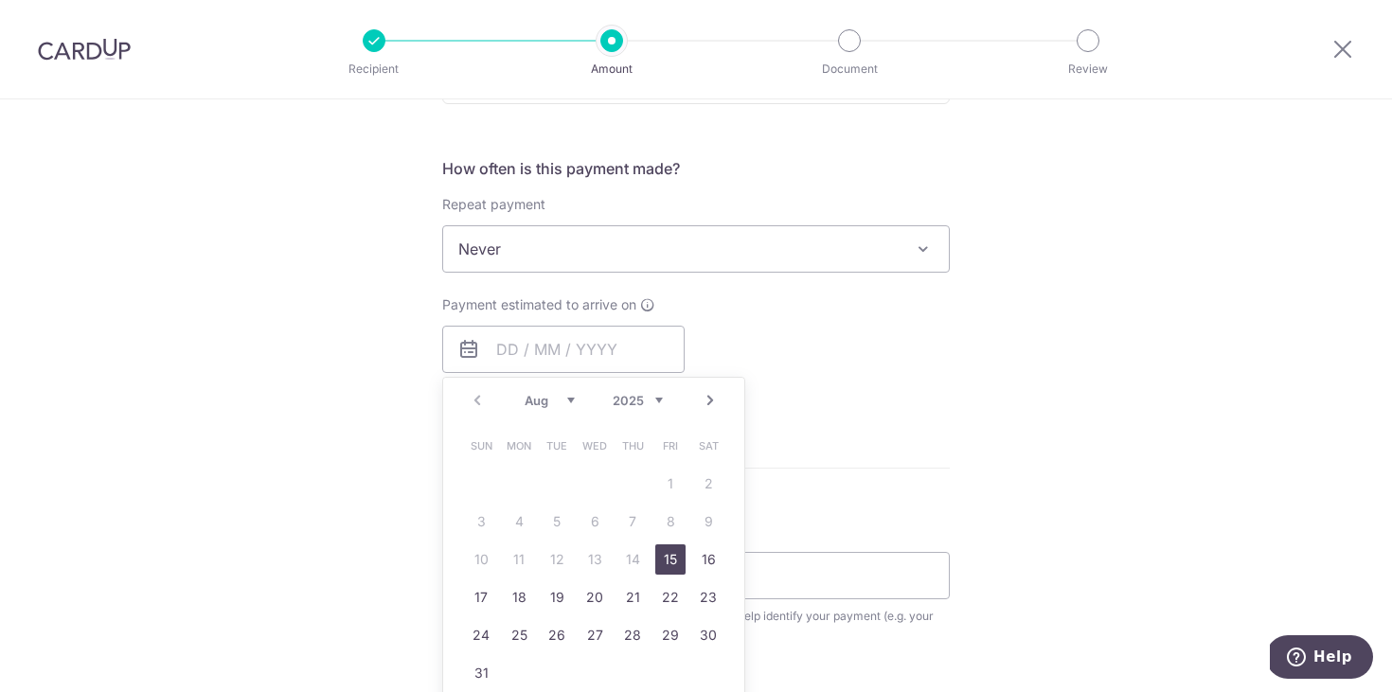
click at [675, 562] on link "15" at bounding box center [670, 559] width 30 height 30
type input "[DATE]"
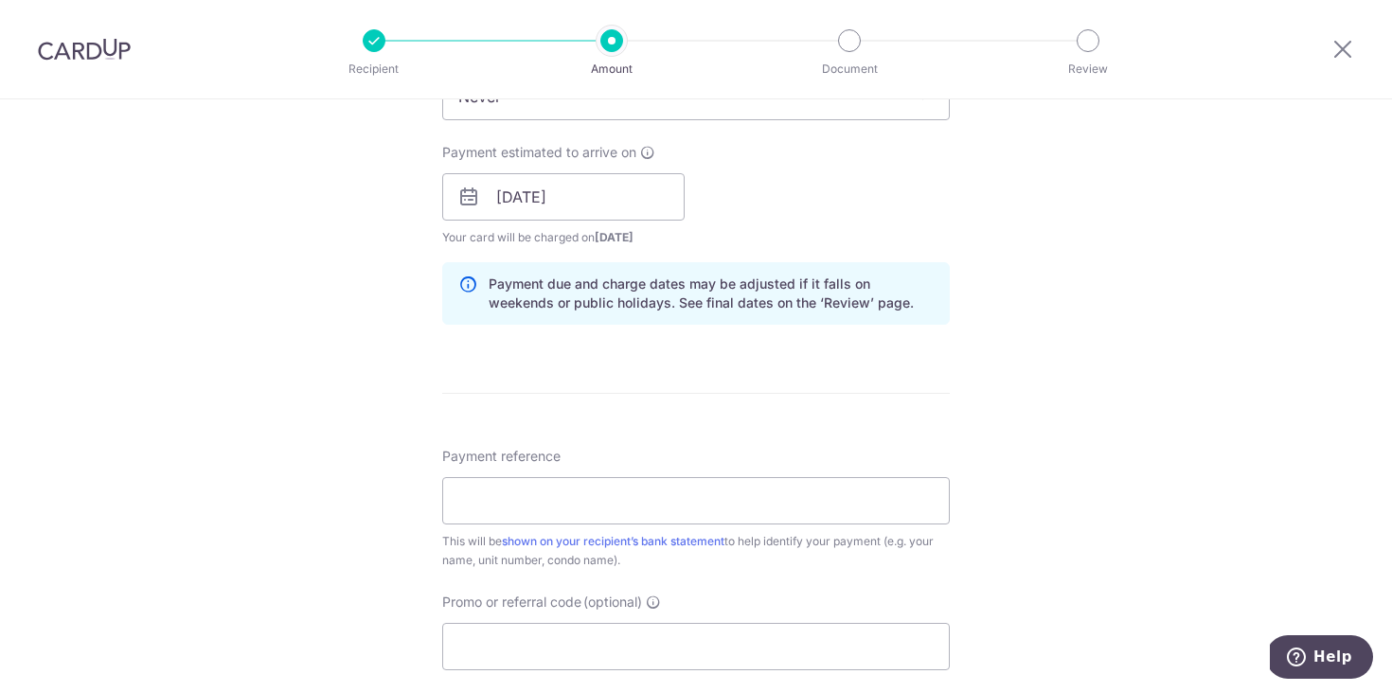
scroll to position [861, 0]
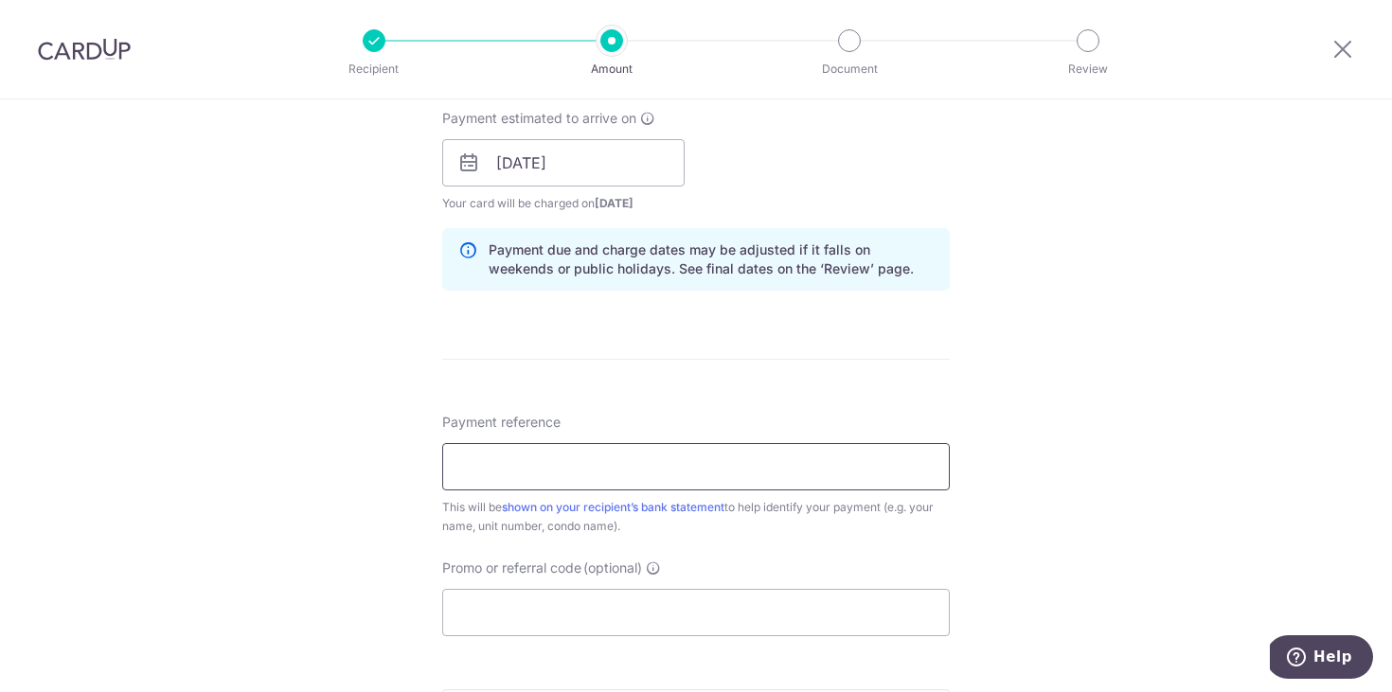
click at [588, 465] on input "Payment reference" at bounding box center [695, 466] width 507 height 47
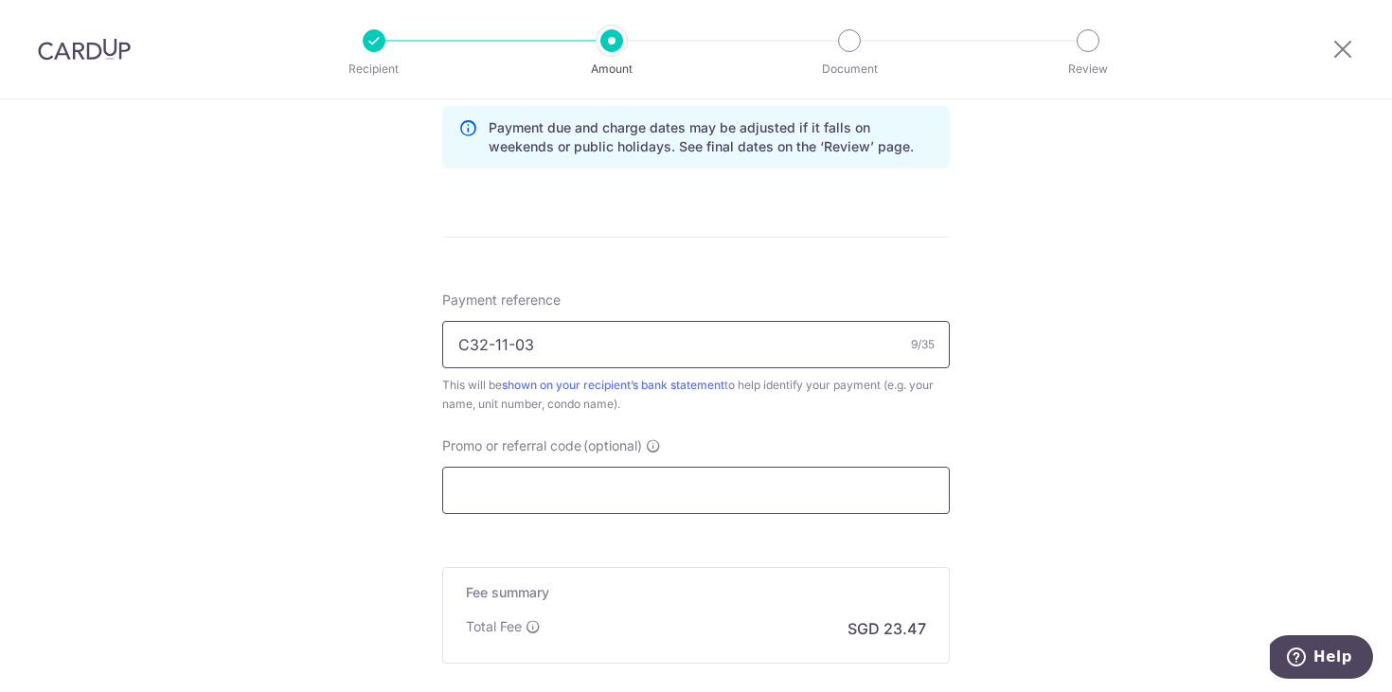
scroll to position [999, 0]
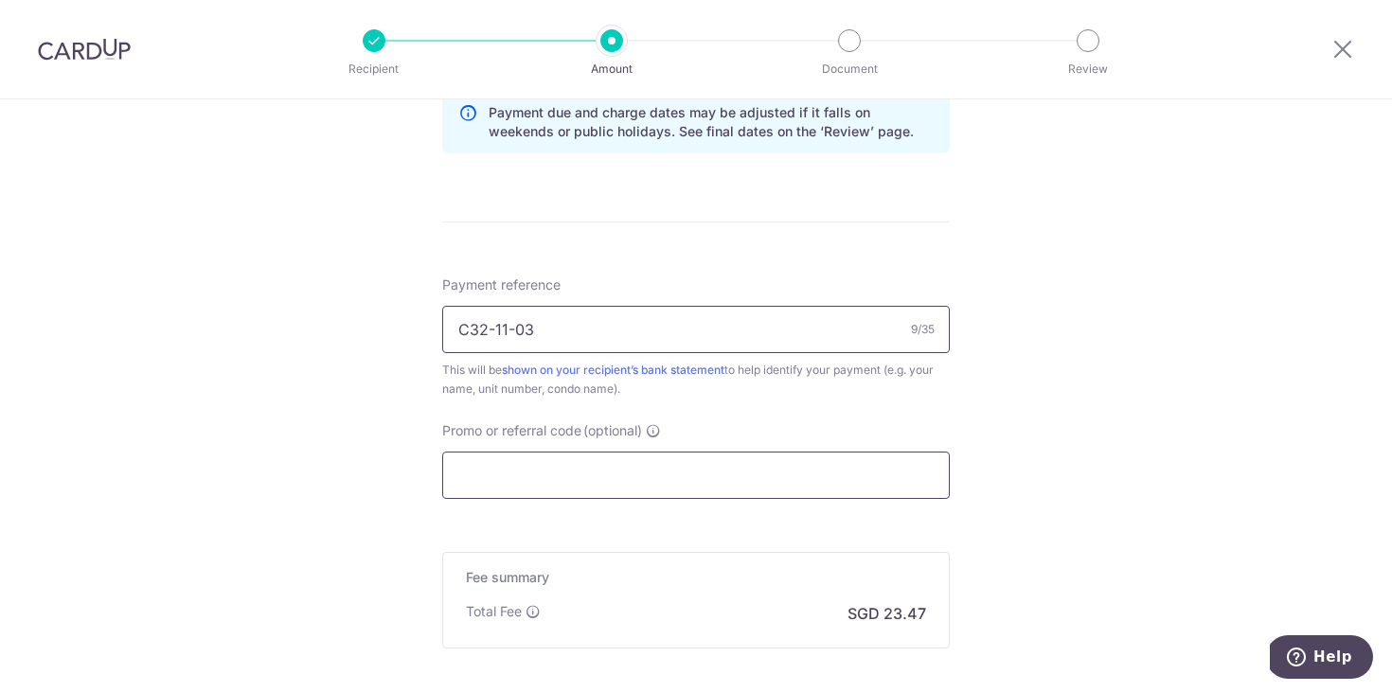
type input "C32-11-03"
click at [600, 475] on input "Promo or referral code (optional)" at bounding box center [695, 475] width 507 height 47
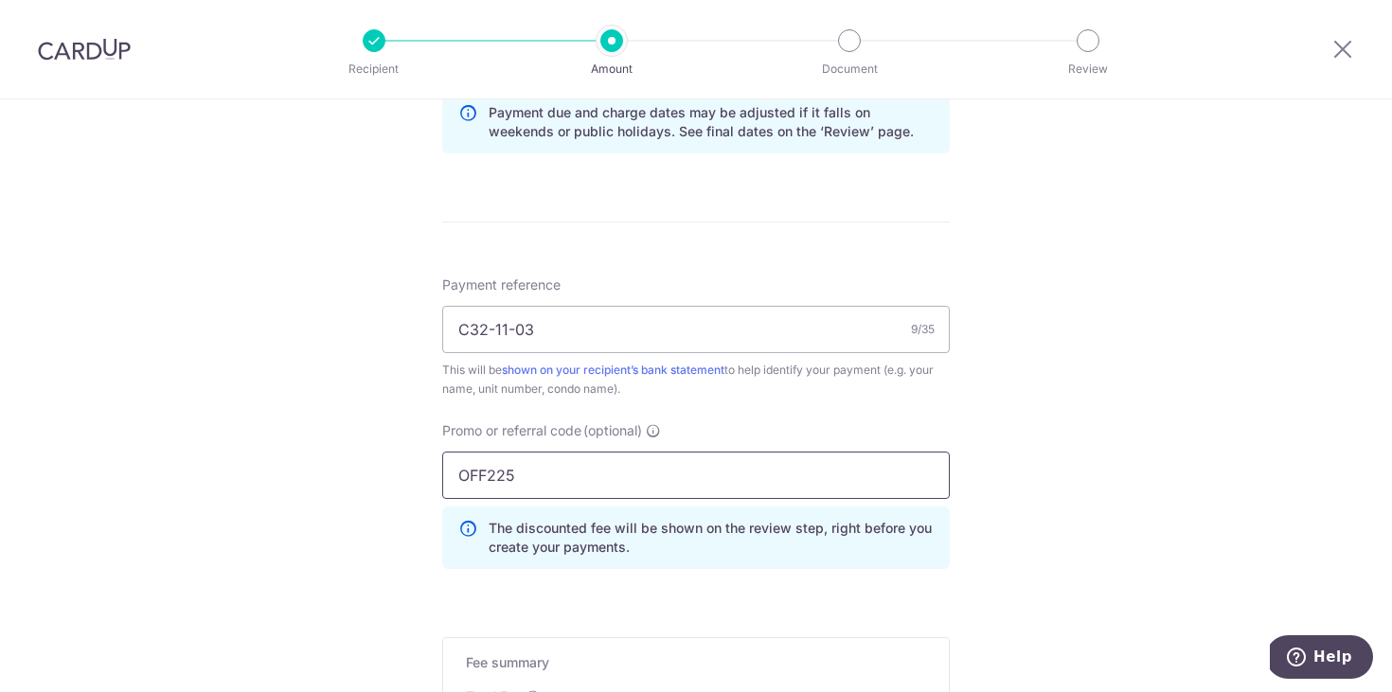
type input "OFF225"
click at [1061, 542] on div "Tell us more about your payment Enter payment amount SGD 902.52 902.52 Select C…" at bounding box center [696, 38] width 1392 height 1875
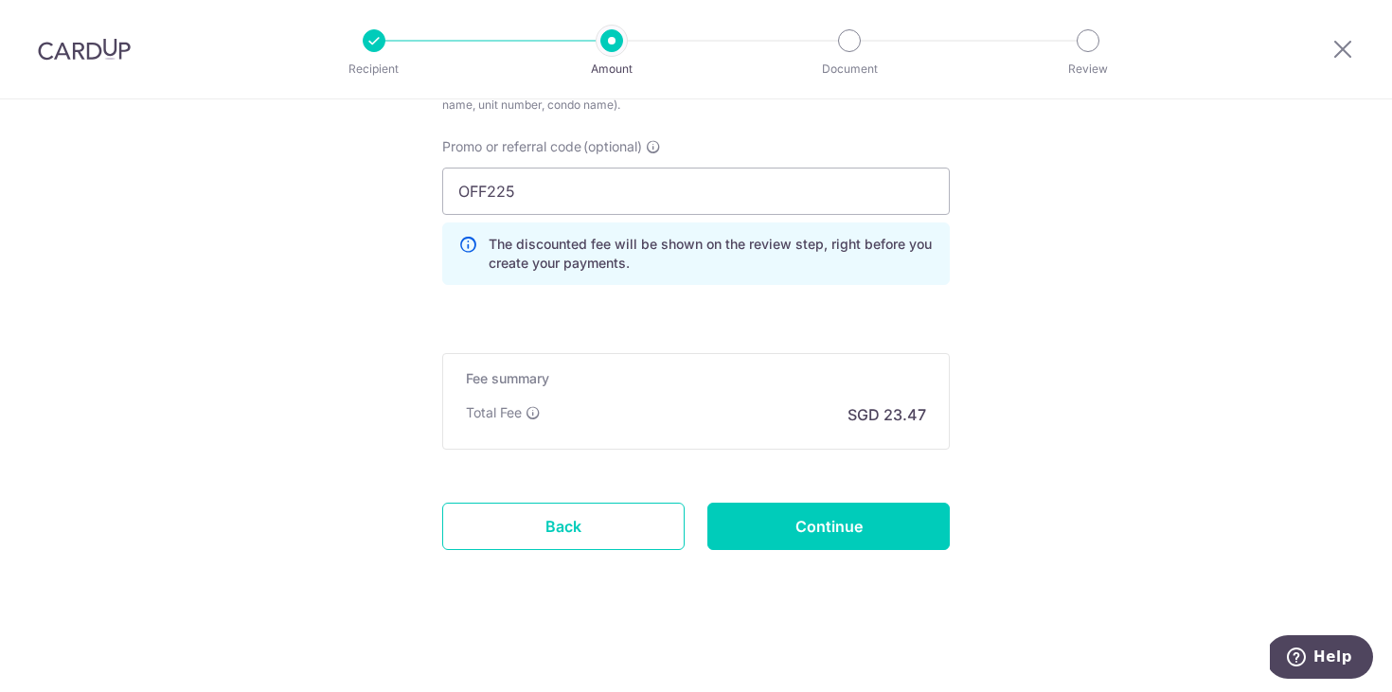
scroll to position [1283, 0]
click at [783, 527] on input "Continue" at bounding box center [828, 526] width 242 height 47
type input "Create Schedule"
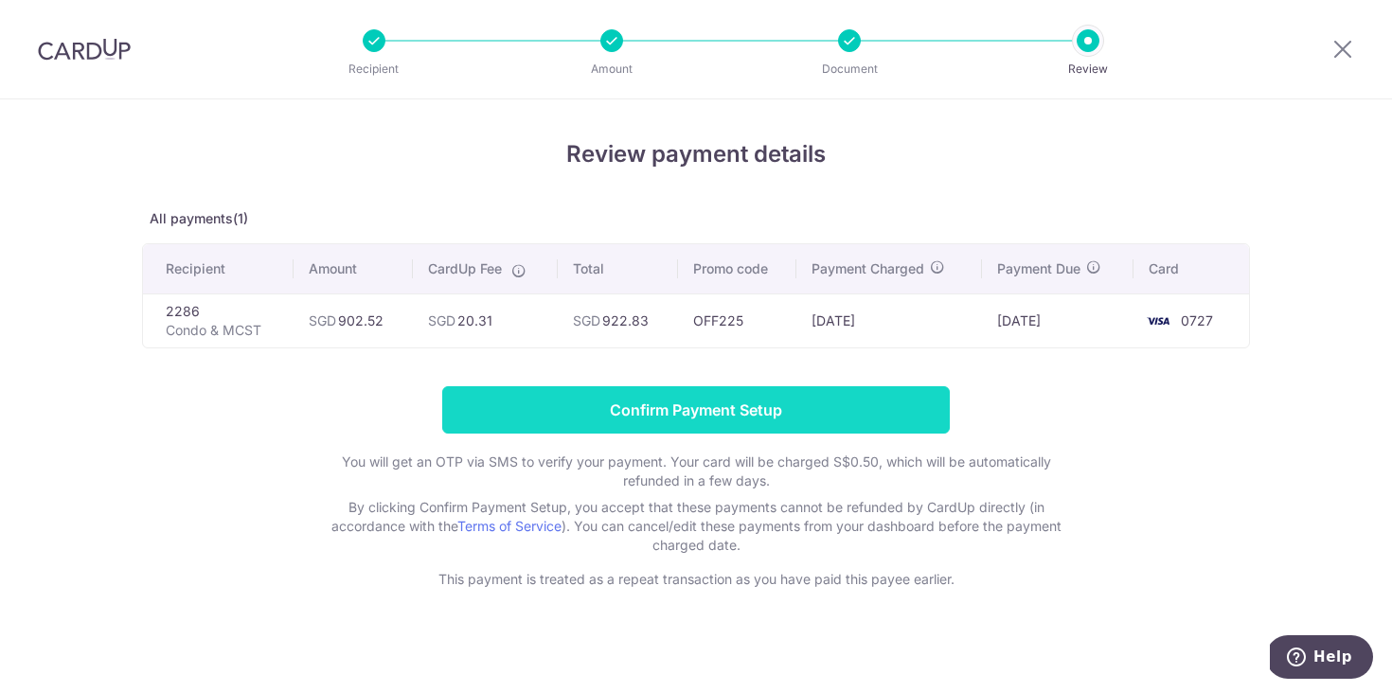
click at [610, 399] on input "Confirm Payment Setup" at bounding box center [695, 409] width 507 height 47
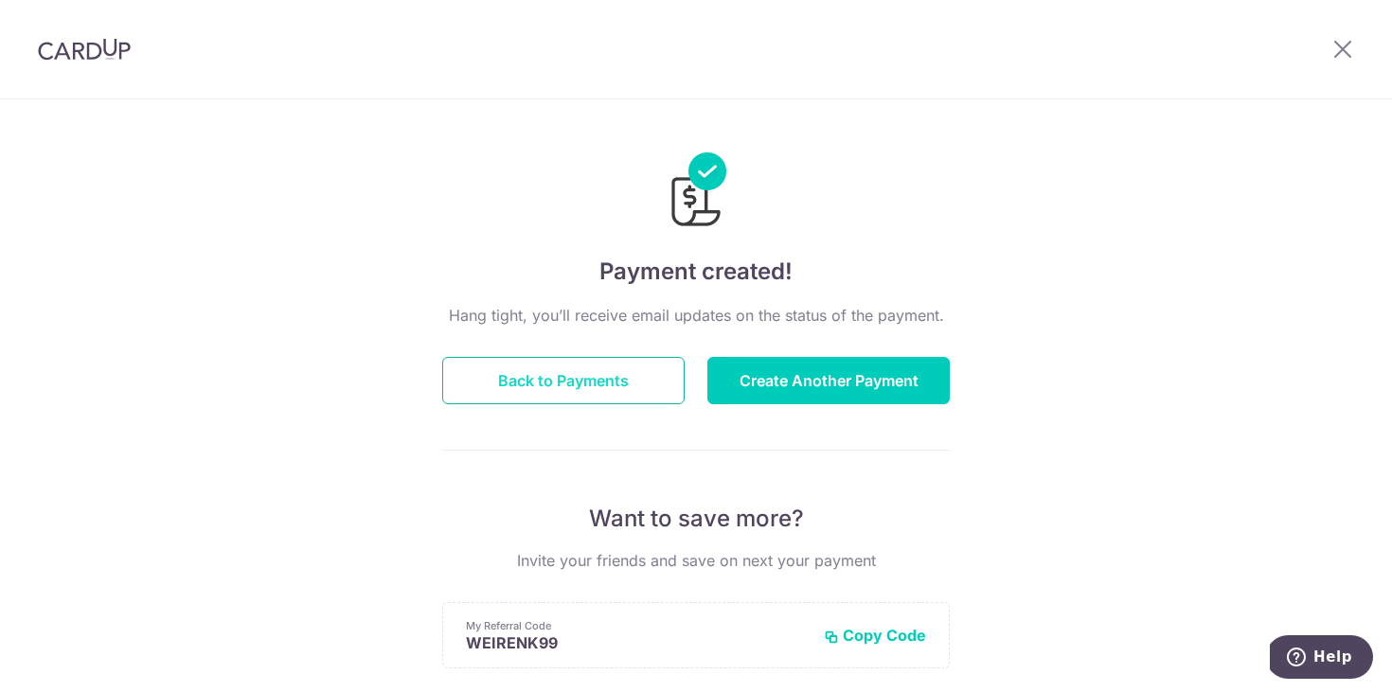
click at [555, 385] on button "Back to Payments" at bounding box center [563, 380] width 242 height 47
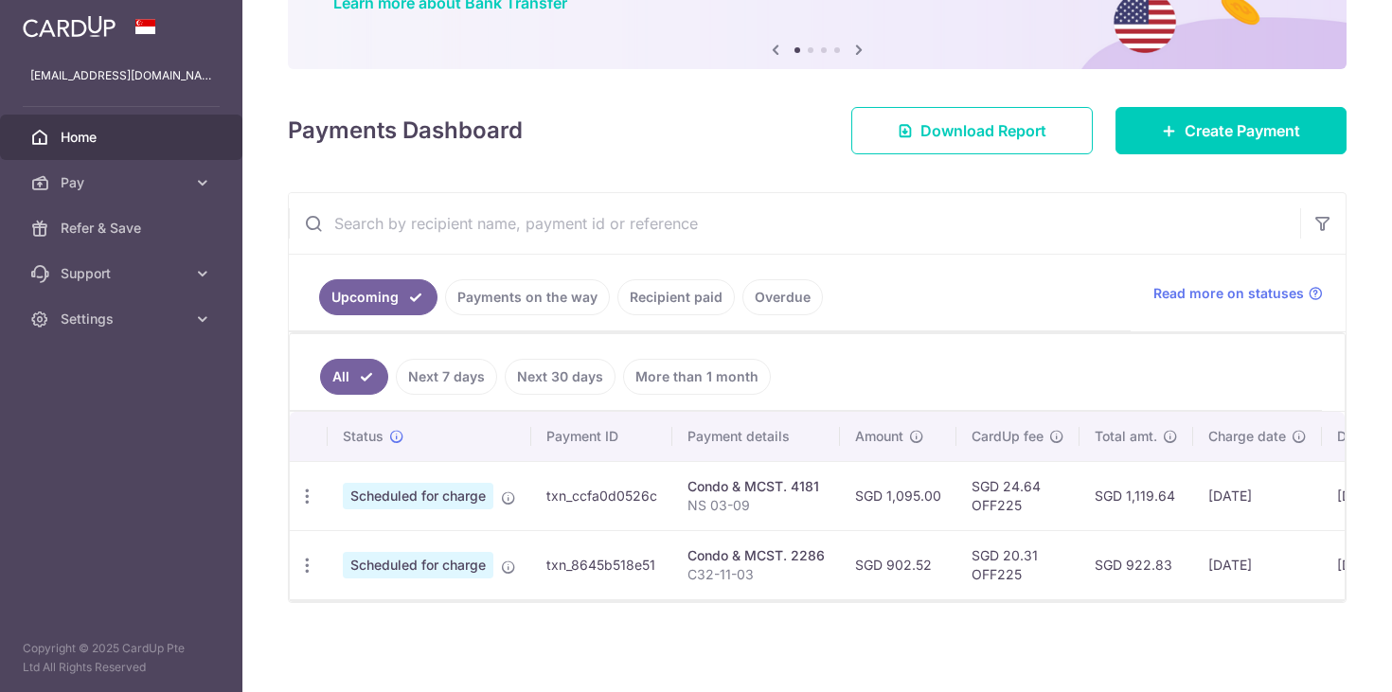
scroll to position [173, 0]
